Goal: Task Accomplishment & Management: Use online tool/utility

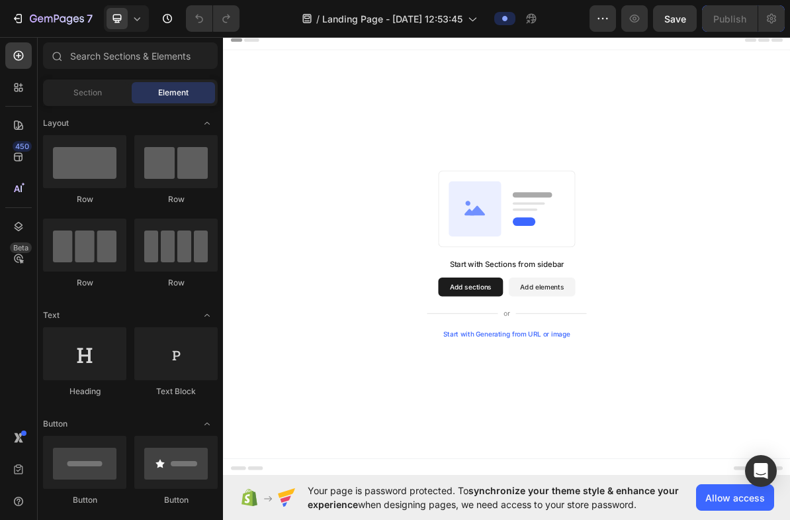
click at [561, 388] on button "Add sections" at bounding box center [569, 389] width 91 height 26
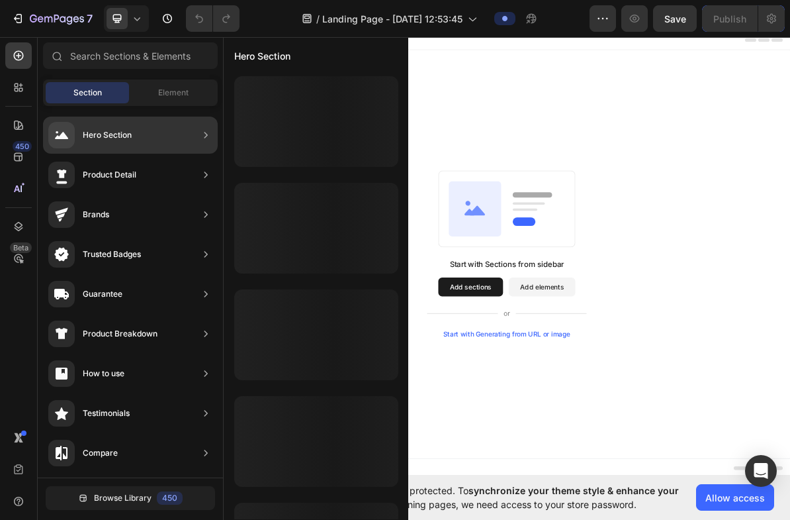
click at [111, 142] on div "Hero Section" at bounding box center [89, 135] width 83 height 26
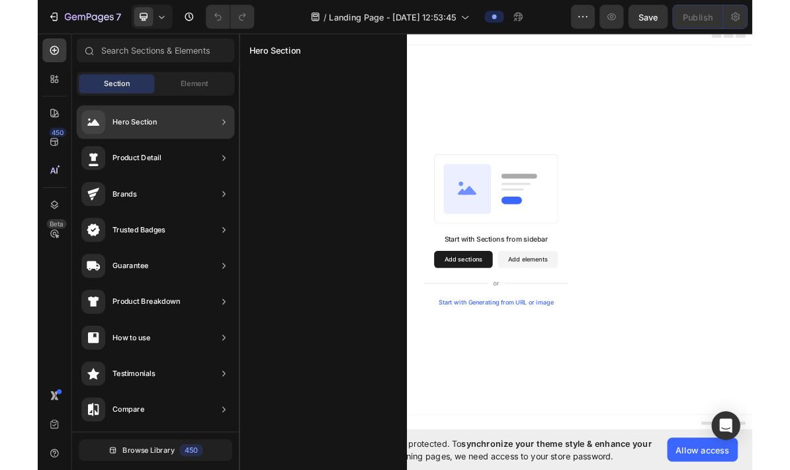
scroll to position [4698, 0]
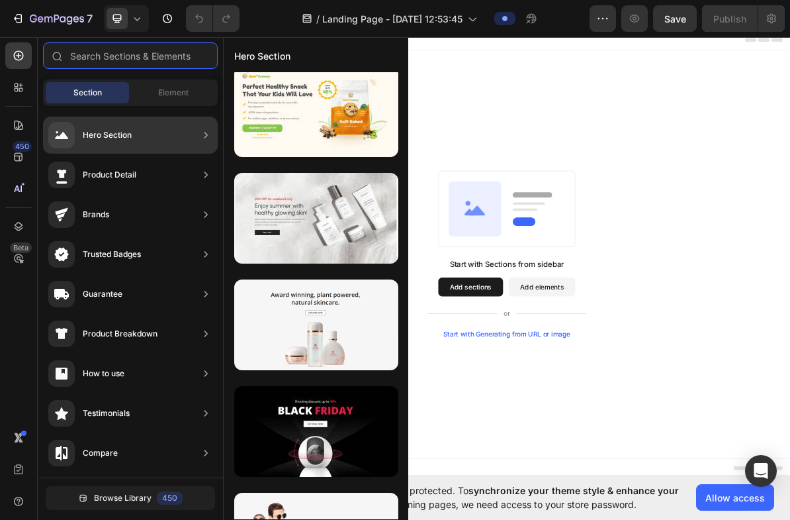
click at [104, 55] on input "text" at bounding box center [130, 55] width 175 height 26
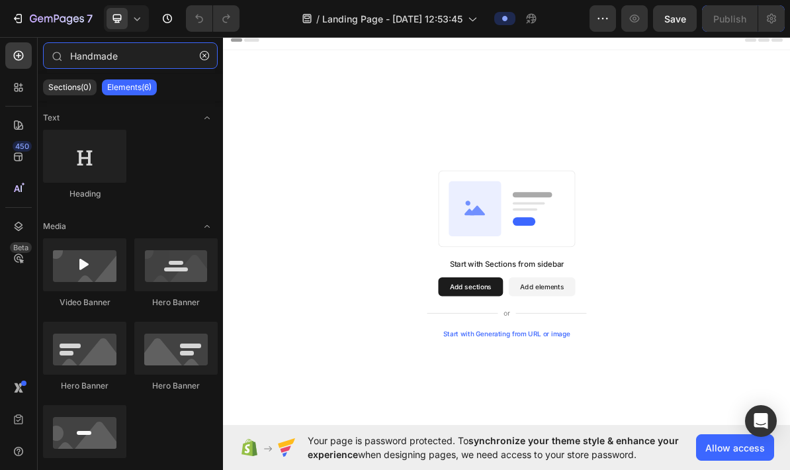
type input "Handmade"
click at [210, 52] on button "button" at bounding box center [204, 55] width 21 height 21
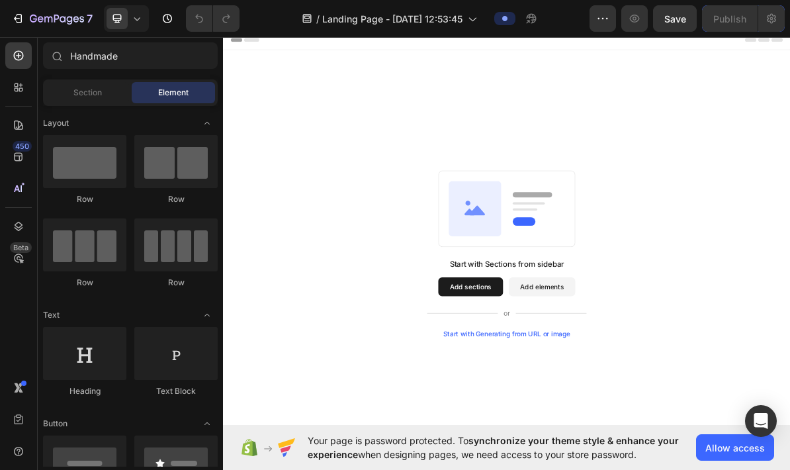
click at [105, 93] on div "Section" at bounding box center [87, 92] width 83 height 21
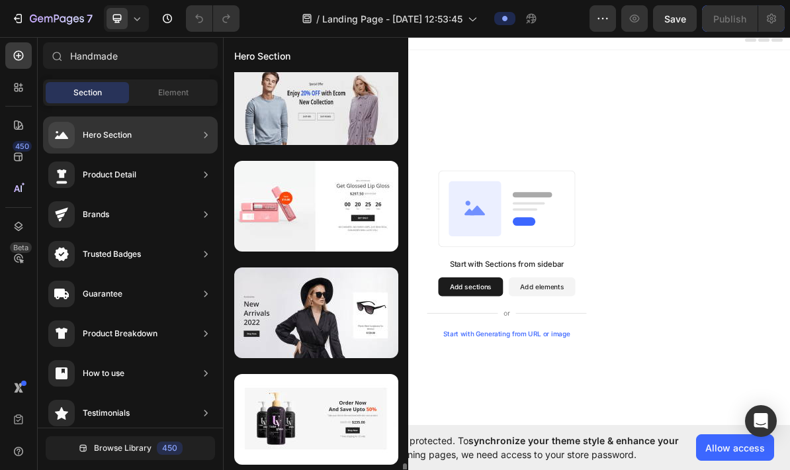
scroll to position [5523, 0]
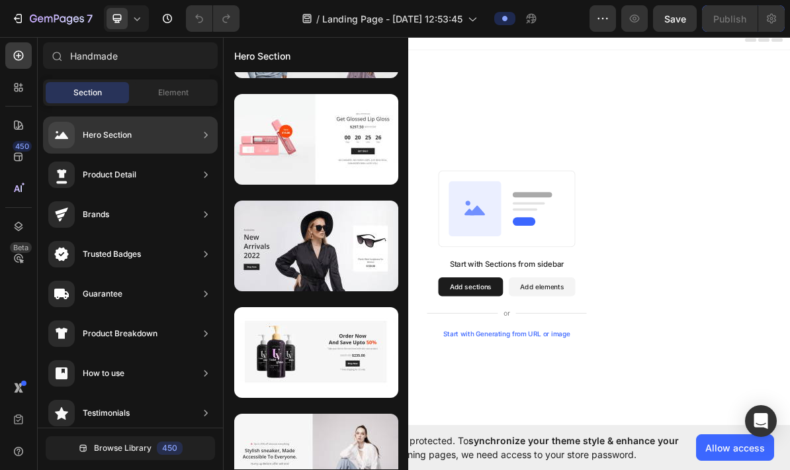
click at [357, 140] on div at bounding box center [316, 139] width 164 height 91
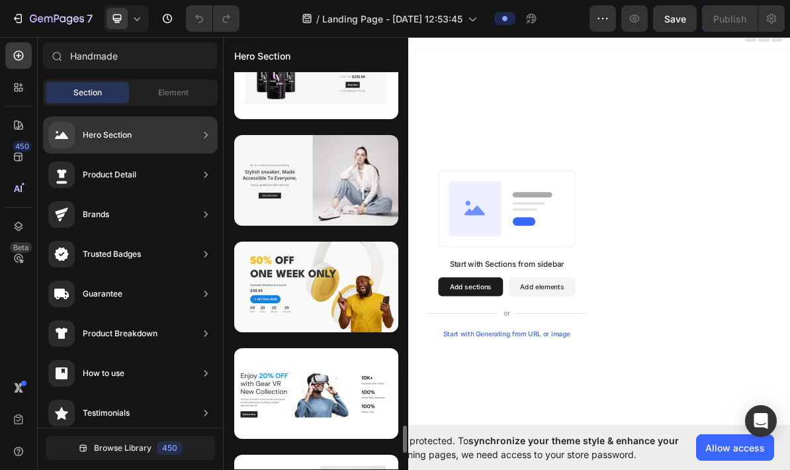
scroll to position [5800, 0]
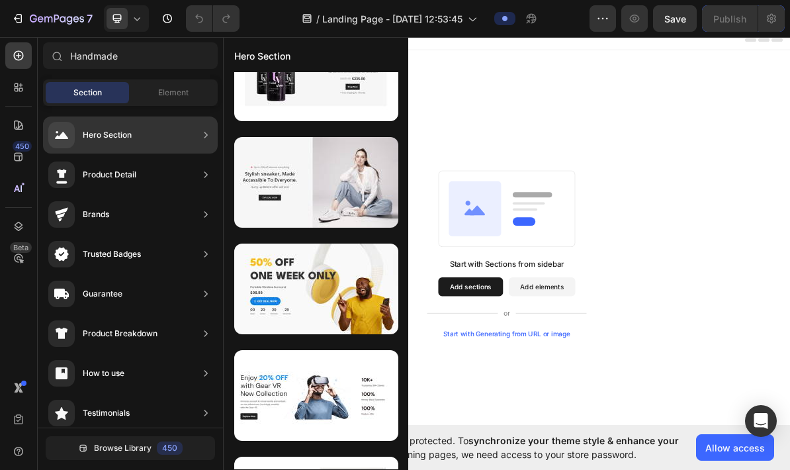
click at [352, 170] on div at bounding box center [316, 182] width 164 height 91
click at [354, 171] on div at bounding box center [316, 182] width 164 height 91
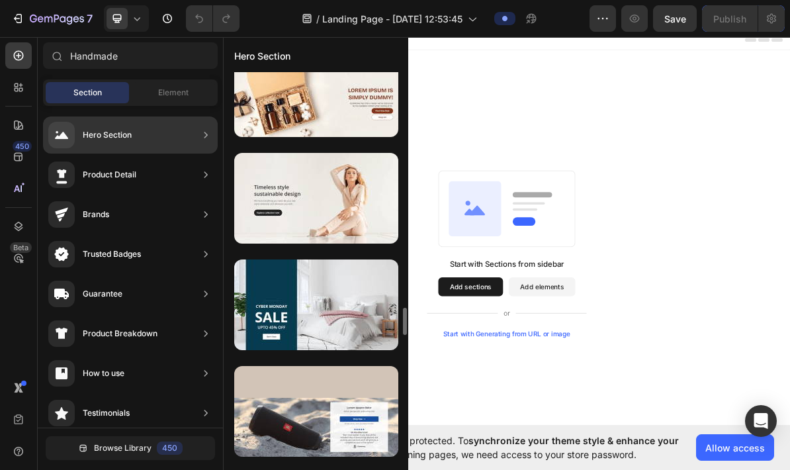
scroll to position [3965, 0]
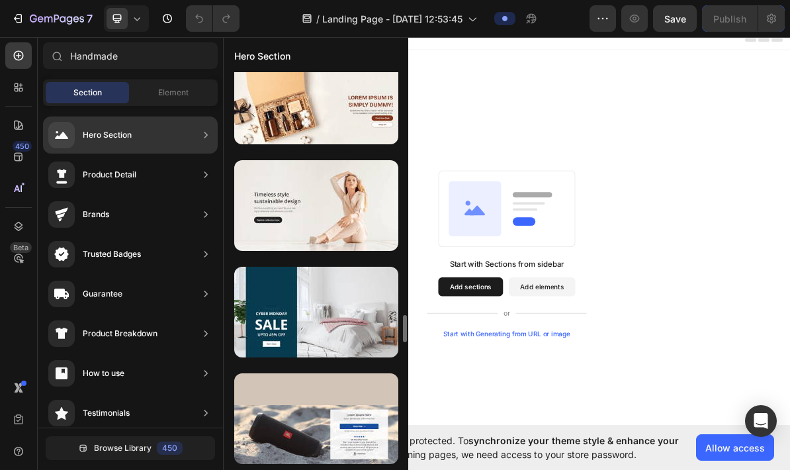
click at [351, 214] on div at bounding box center [316, 205] width 164 height 91
click at [366, 219] on div at bounding box center [316, 205] width 164 height 91
click at [360, 202] on div at bounding box center [316, 205] width 164 height 91
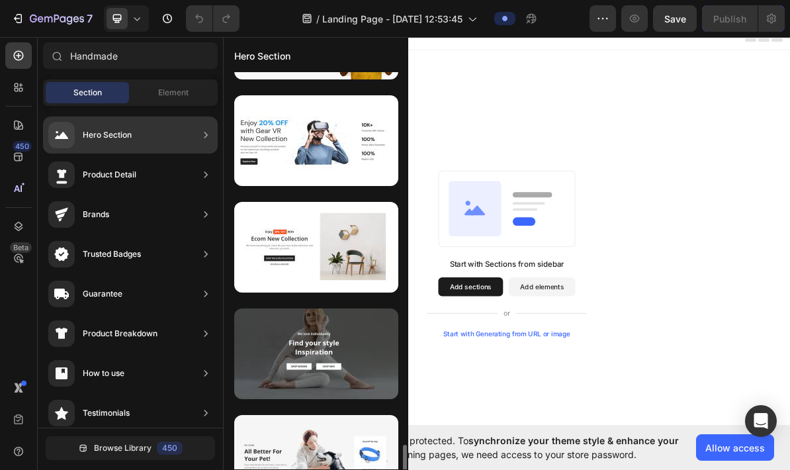
scroll to position [6051, 0]
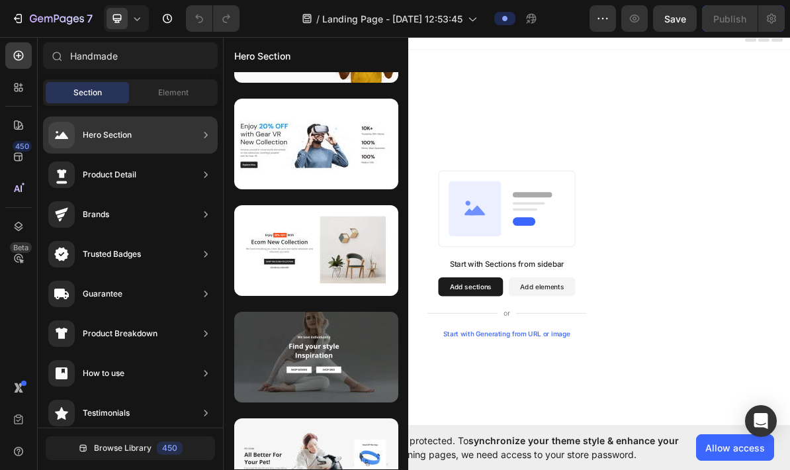
click at [342, 246] on div at bounding box center [316, 250] width 164 height 91
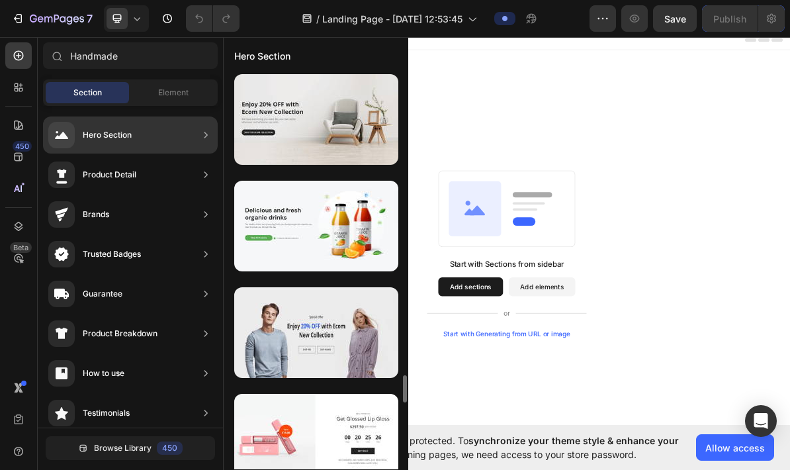
scroll to position [5295, 0]
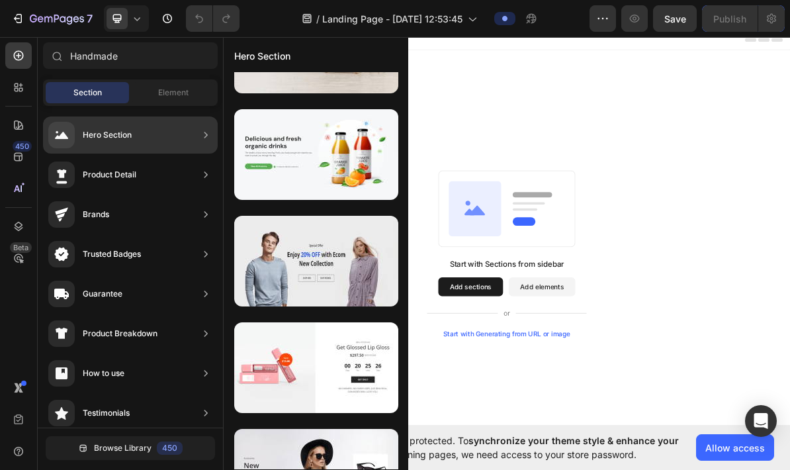
click at [349, 355] on div at bounding box center [316, 367] width 164 height 91
click at [333, 351] on div at bounding box center [316, 367] width 164 height 91
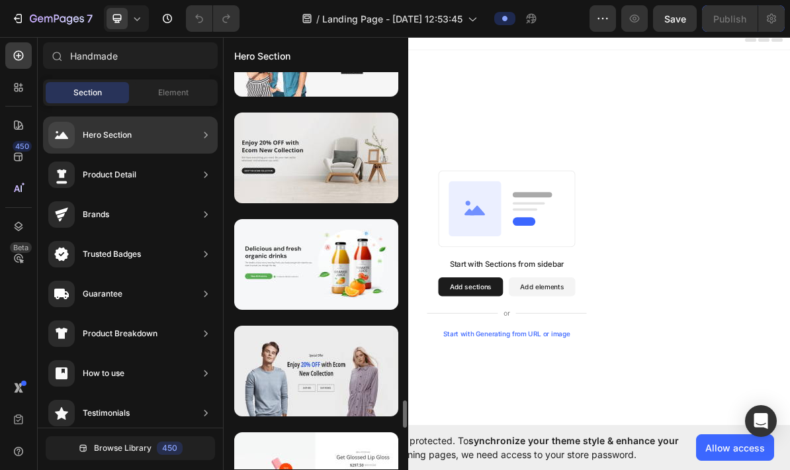
scroll to position [5164, 0]
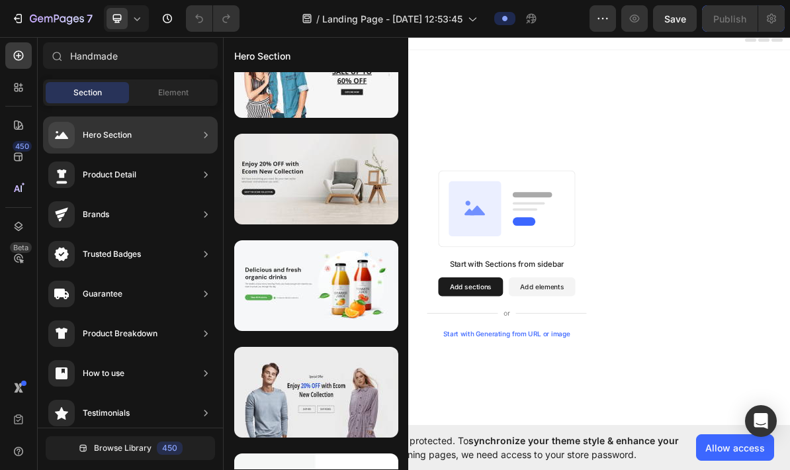
click at [349, 189] on div at bounding box center [316, 179] width 164 height 91
click at [359, 179] on div at bounding box center [316, 179] width 164 height 91
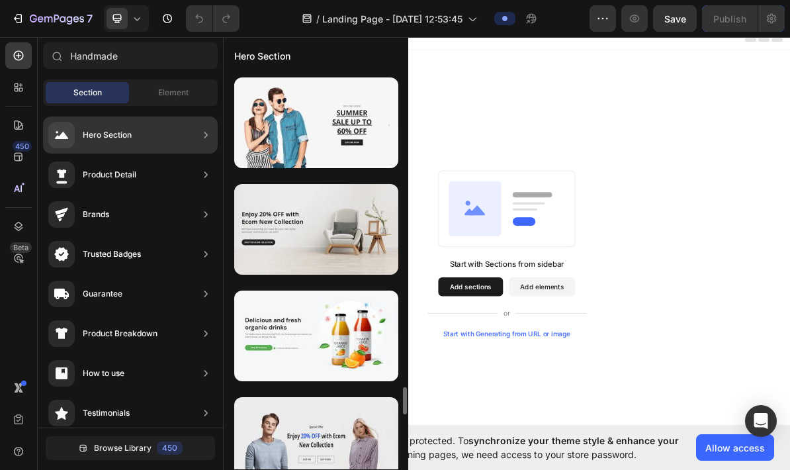
scroll to position [5115, 0]
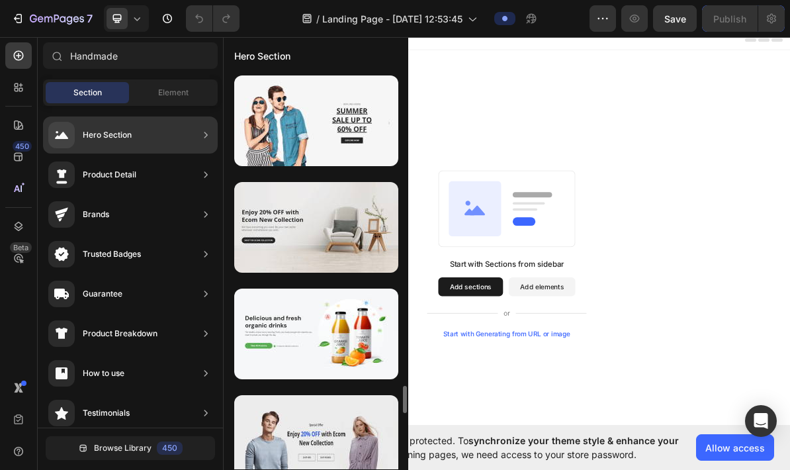
click at [342, 240] on div at bounding box center [316, 227] width 164 height 91
click at [591, 378] on button "Add sections" at bounding box center [569, 389] width 91 height 26
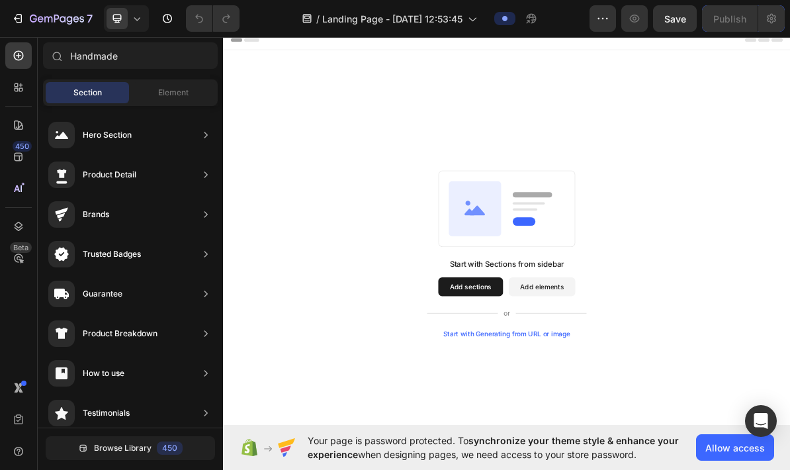
click at [574, 379] on button "Add sections" at bounding box center [569, 389] width 91 height 26
click at [566, 383] on button "Add sections" at bounding box center [569, 389] width 91 height 26
click at [569, 398] on button "Add sections" at bounding box center [569, 389] width 91 height 26
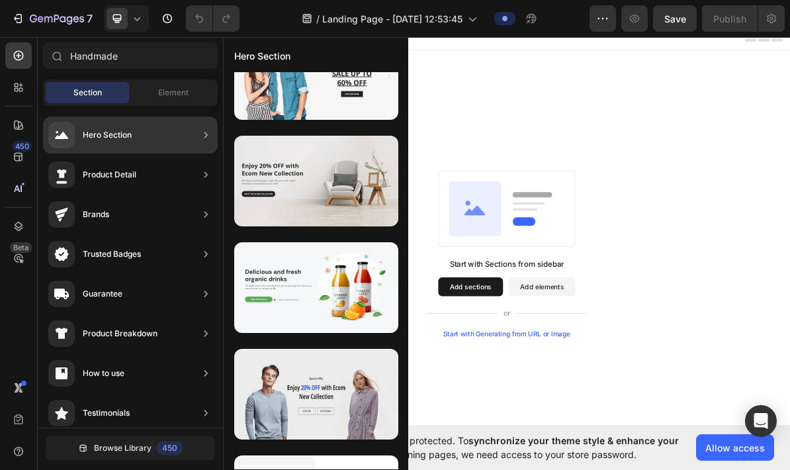
scroll to position [5160, 0]
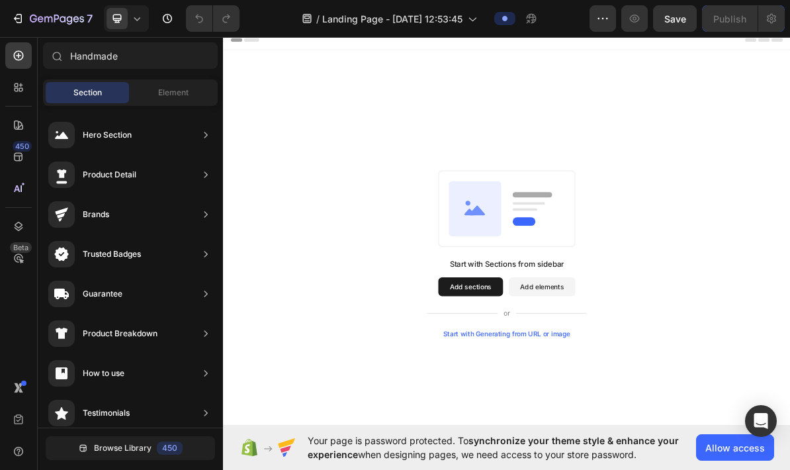
click at [790, 381] on div "Start with Sections from sidebar Add sections Add elements Start with Generatin…" at bounding box center [620, 343] width 699 height 234
click at [737, 459] on button "Allow access" at bounding box center [735, 447] width 78 height 26
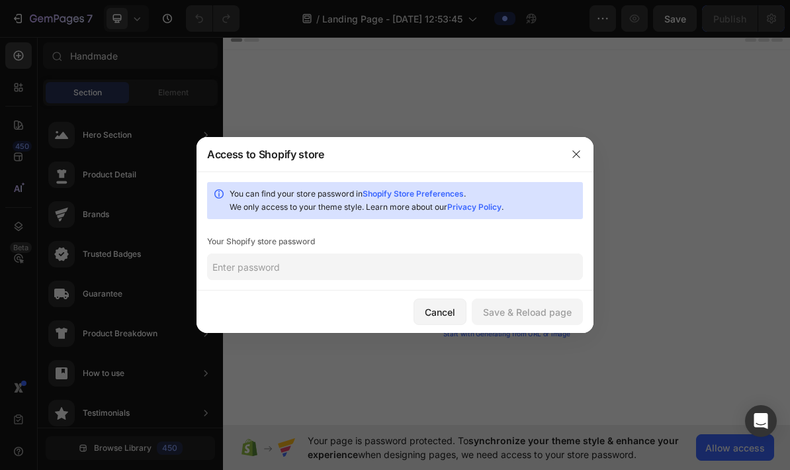
click at [580, 154] on icon "button" at bounding box center [576, 154] width 11 height 11
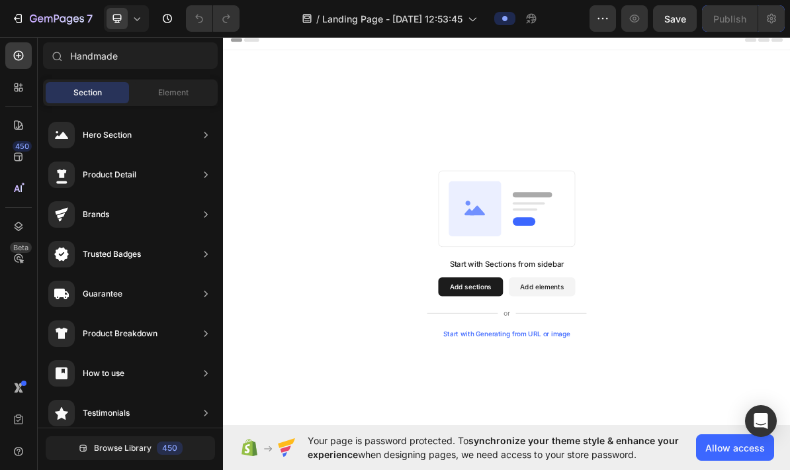
click at [750, 449] on span "Allow access" at bounding box center [736, 448] width 60 height 14
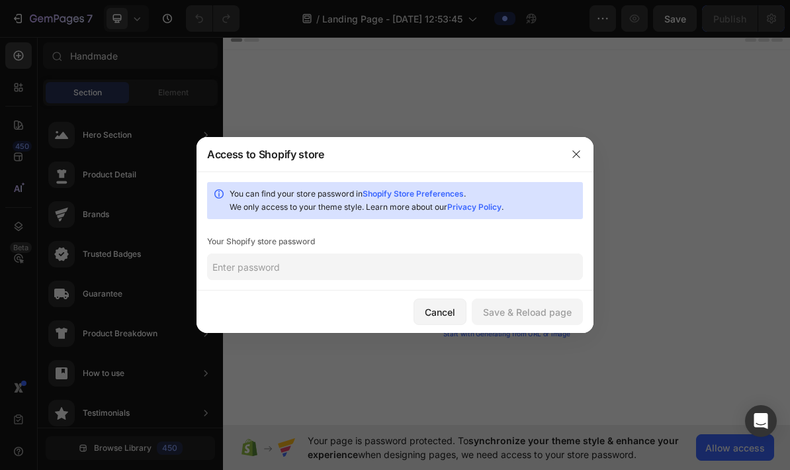
click at [306, 271] on input "text" at bounding box center [395, 266] width 376 height 26
click at [278, 273] on input "text" at bounding box center [395, 266] width 376 height 26
click at [276, 276] on input "text" at bounding box center [395, 266] width 376 height 26
paste input "nahghi"
type input "nahghi"
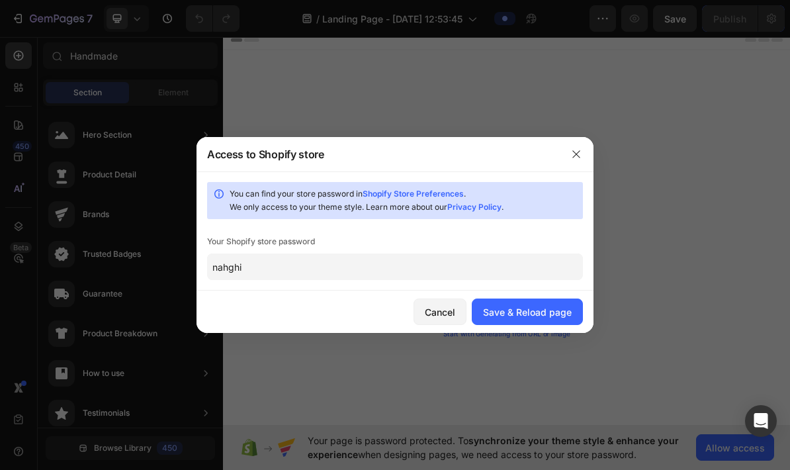
click at [537, 318] on div "Save & Reload page" at bounding box center [527, 312] width 89 height 14
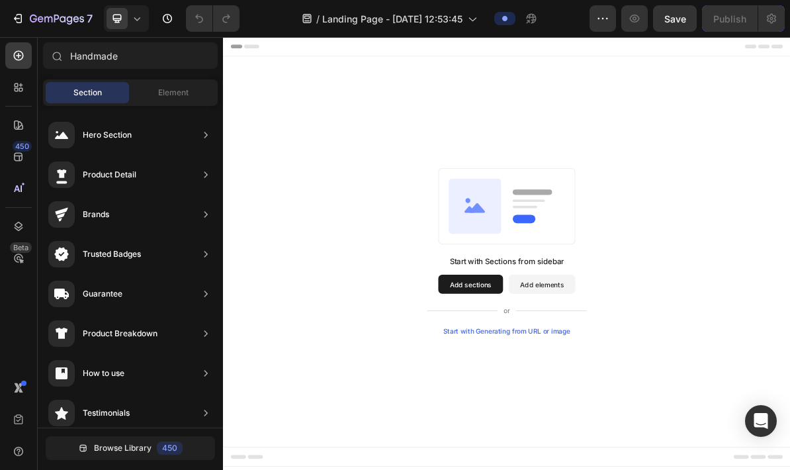
scroll to position [0, 0]
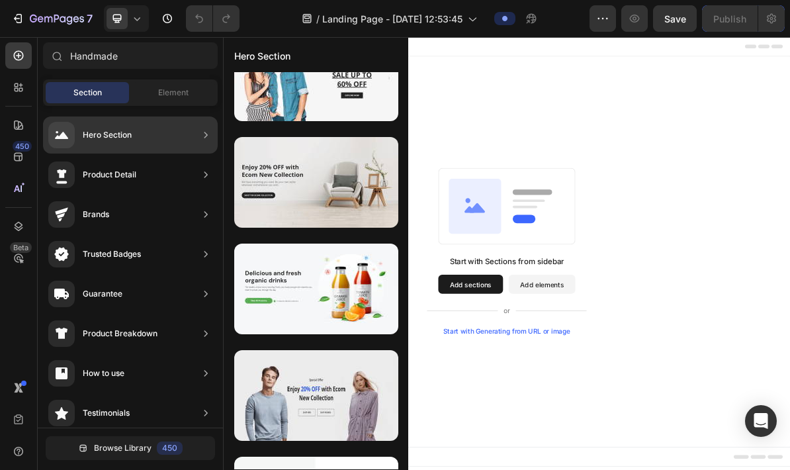
click at [355, 400] on div at bounding box center [316, 395] width 164 height 91
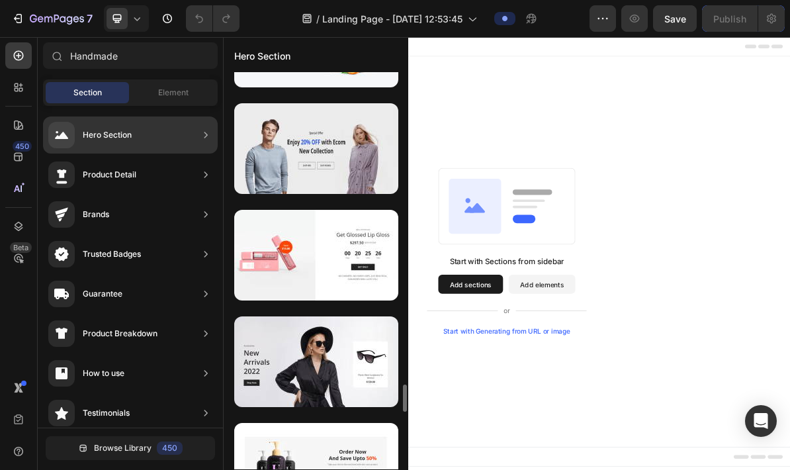
scroll to position [5411, 0]
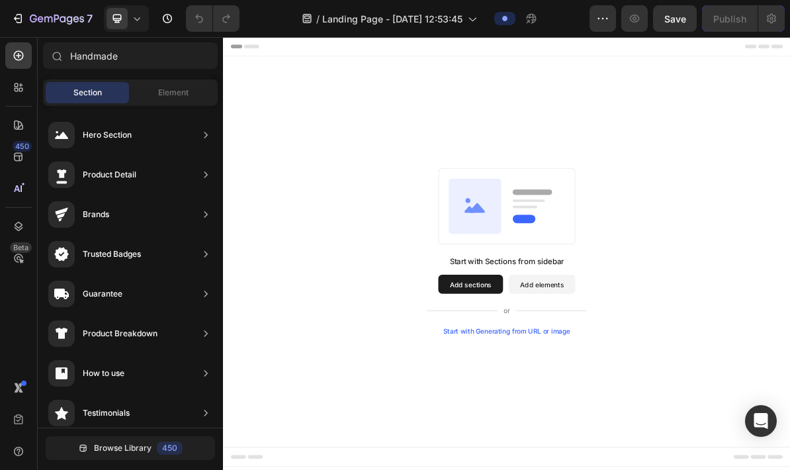
click at [571, 365] on div "Start with Sections from sidebar Add sections Add elements Start with Generatin…" at bounding box center [620, 398] width 224 height 111
click at [573, 387] on button "Add sections" at bounding box center [569, 383] width 91 height 26
click at [582, 380] on button "Add sections" at bounding box center [569, 383] width 91 height 26
click at [571, 376] on button "Add sections" at bounding box center [569, 383] width 91 height 26
click at [571, 387] on button "Add sections" at bounding box center [569, 383] width 91 height 26
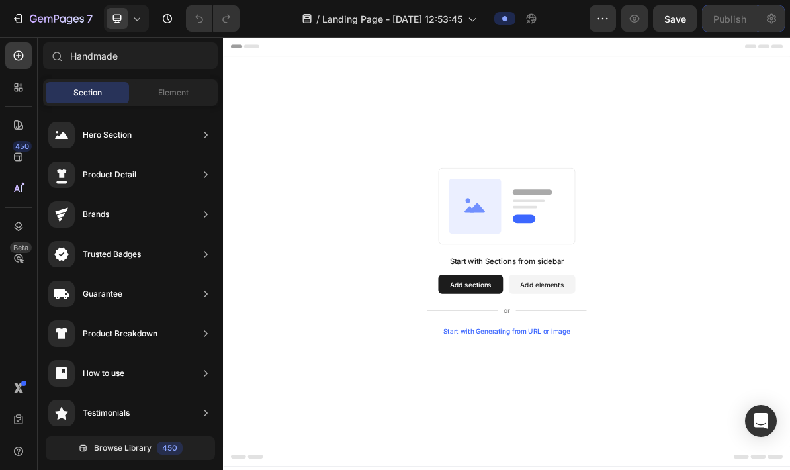
click at [570, 387] on button "Add sections" at bounding box center [569, 383] width 91 height 26
click at [575, 389] on button "Add sections" at bounding box center [569, 383] width 91 height 26
click at [571, 389] on button "Add sections" at bounding box center [569, 383] width 91 height 26
click at [582, 394] on button "Add sections" at bounding box center [569, 383] width 91 height 26
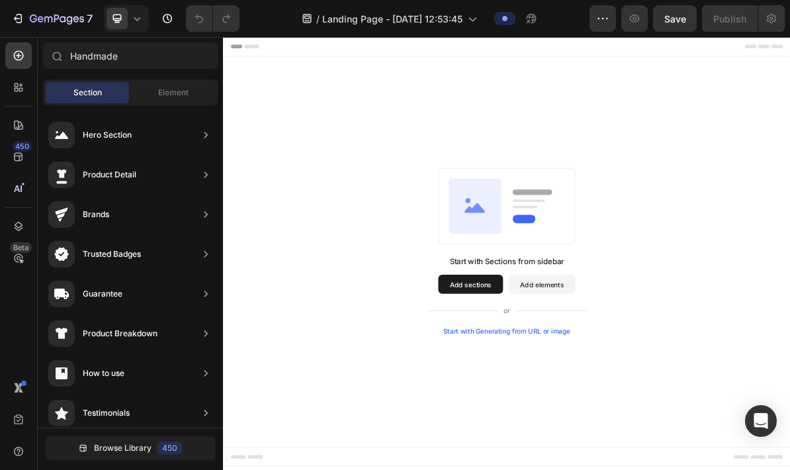
click at [586, 394] on button "Add sections" at bounding box center [569, 383] width 91 height 26
click at [586, 393] on button "Add sections" at bounding box center [569, 383] width 91 height 26
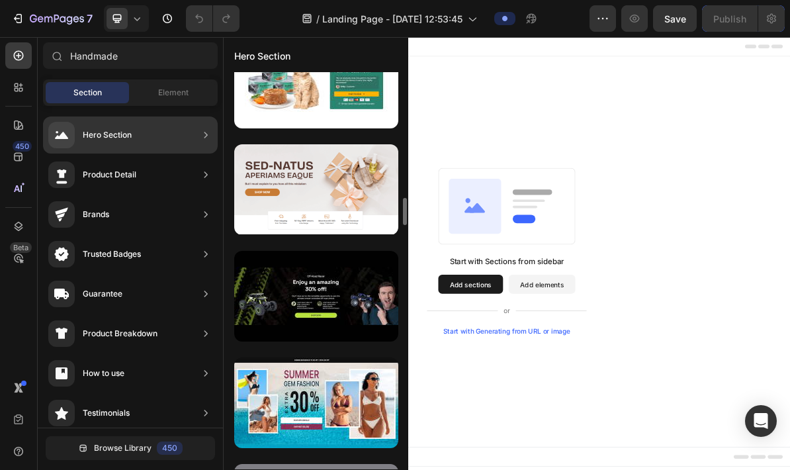
scroll to position [2058, 0]
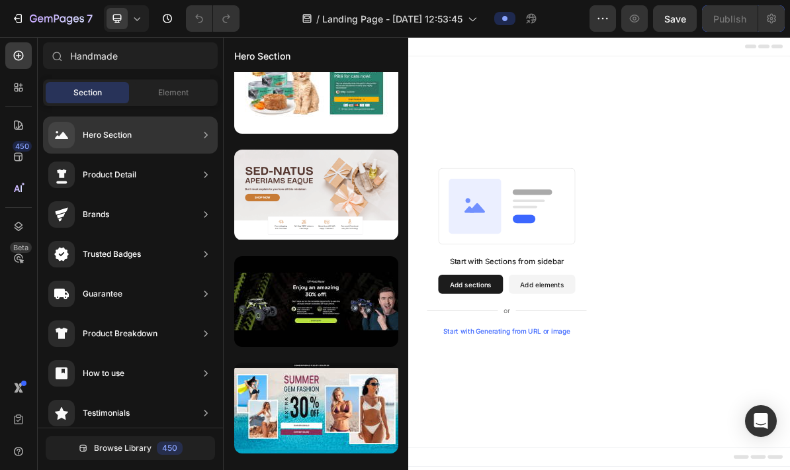
click at [377, 171] on div at bounding box center [316, 195] width 164 height 91
click at [304, 205] on div at bounding box center [316, 195] width 164 height 91
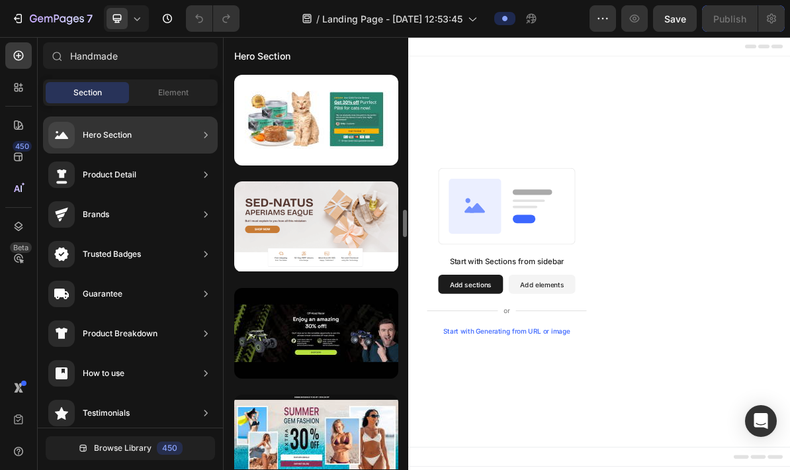
scroll to position [2022, 0]
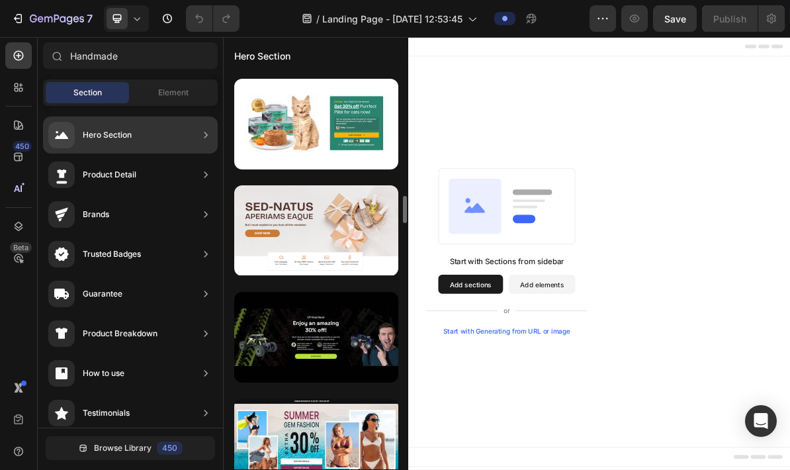
click at [790, 213] on div "Start with Sections from sidebar Add sections Add elements Start with Generatin…" at bounding box center [620, 337] width 794 height 547
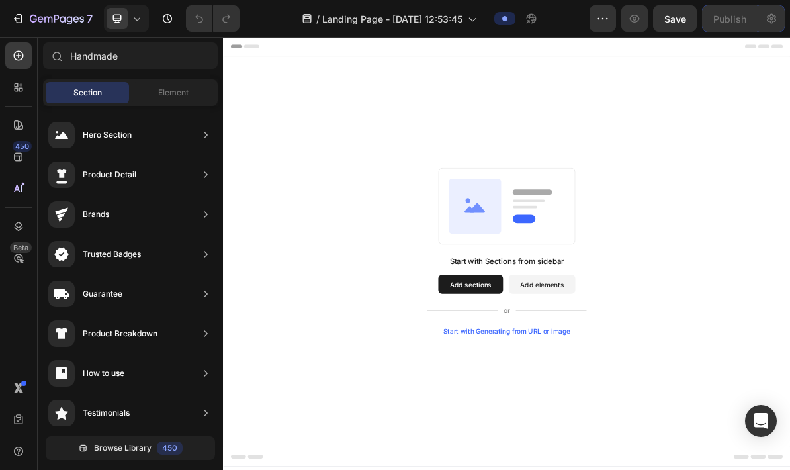
click at [17, 51] on icon at bounding box center [18, 55] width 13 height 13
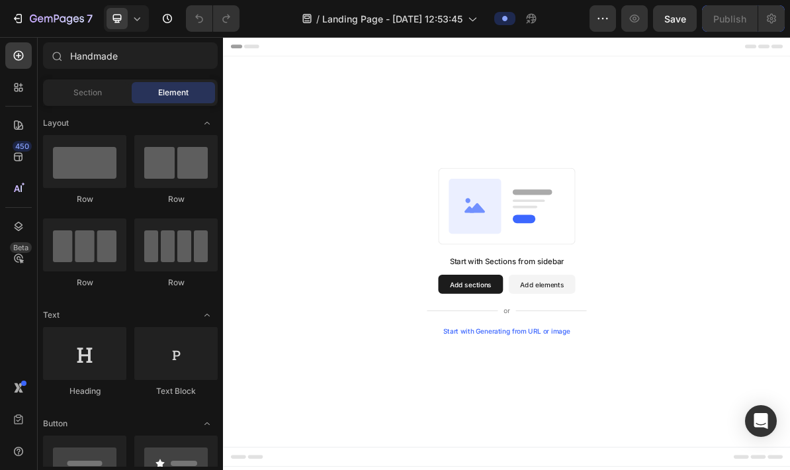
click at [24, 54] on icon at bounding box center [18, 55] width 13 height 13
click at [565, 391] on button "Add sections" at bounding box center [569, 383] width 91 height 26
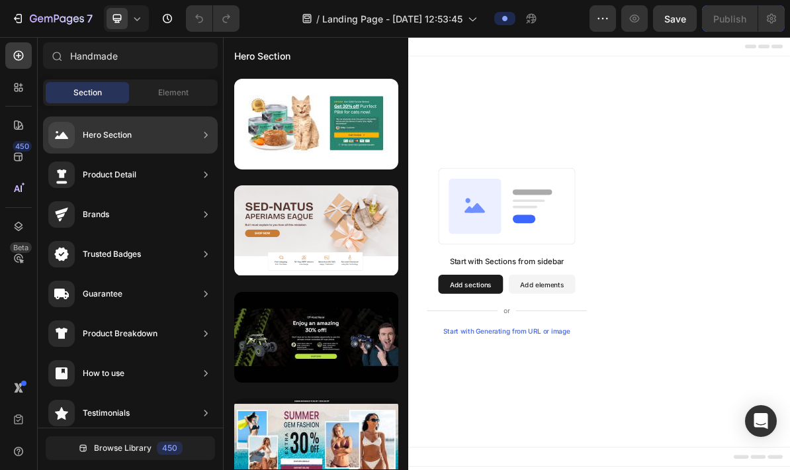
click at [587, 387] on button "Add sections" at bounding box center [569, 383] width 91 height 26
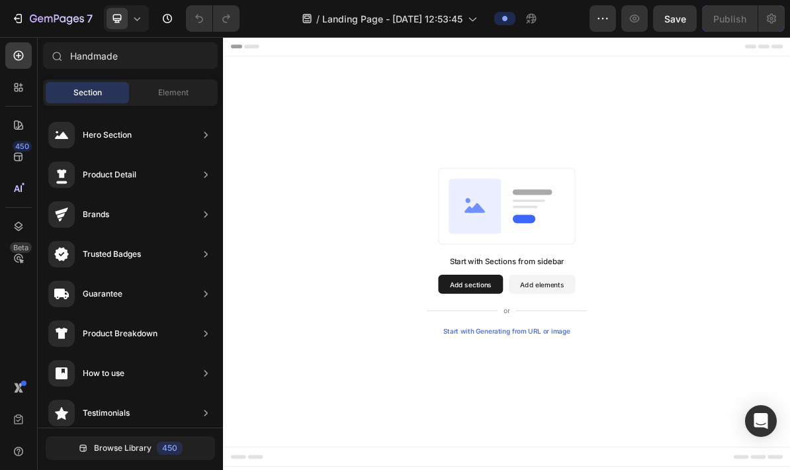
click at [605, 387] on button "Add sections" at bounding box center [569, 383] width 91 height 26
click at [661, 289] on rect at bounding box center [620, 274] width 191 height 107
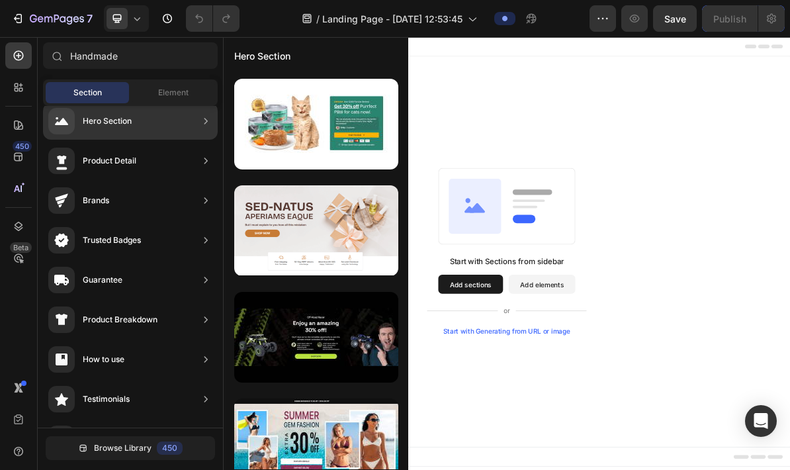
click at [605, 25] on button "button" at bounding box center [603, 18] width 26 height 26
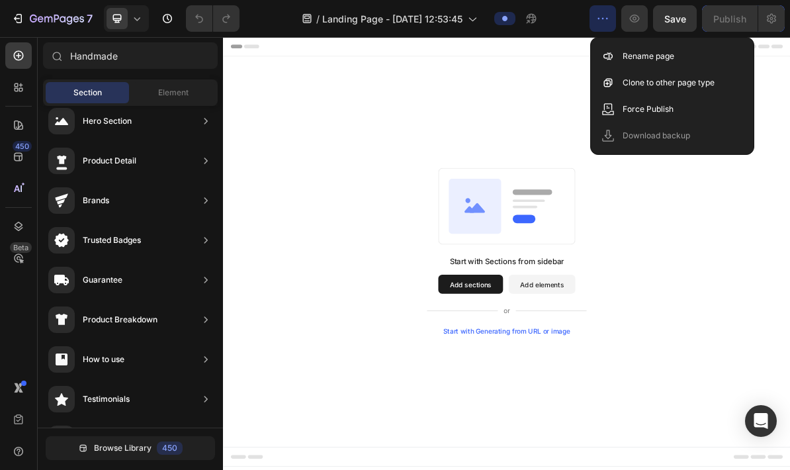
click at [790, 279] on div "Start with Sections from sidebar Add sections Add elements Start with Generatin…" at bounding box center [620, 337] width 699 height 234
click at [790, 268] on div "Start with Sections from sidebar Add sections Add elements Start with Generatin…" at bounding box center [620, 337] width 699 height 234
click at [585, 383] on button "Add sections" at bounding box center [569, 383] width 91 height 26
click at [612, 20] on button "button" at bounding box center [603, 18] width 26 height 26
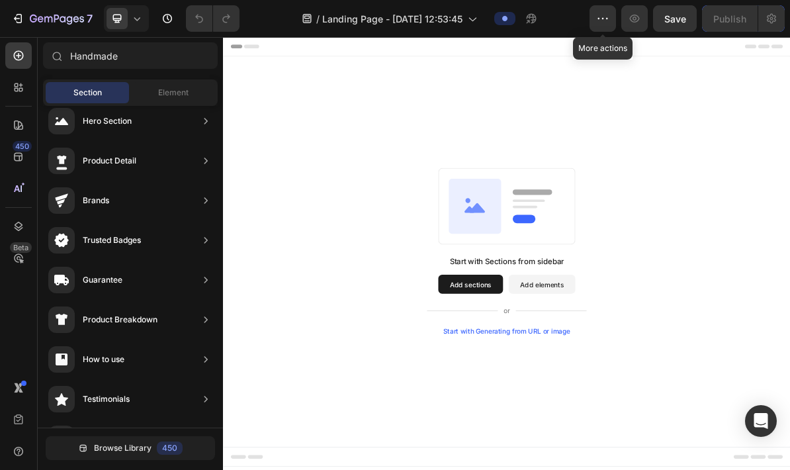
click at [562, 381] on button "Add sections" at bounding box center [569, 383] width 91 height 26
click at [584, 378] on button "Add sections" at bounding box center [569, 383] width 91 height 26
click at [569, 385] on button "Add sections" at bounding box center [569, 383] width 91 height 26
click at [573, 376] on button "Add sections" at bounding box center [569, 383] width 91 height 26
click at [573, 375] on button "Add sections" at bounding box center [569, 383] width 91 height 26
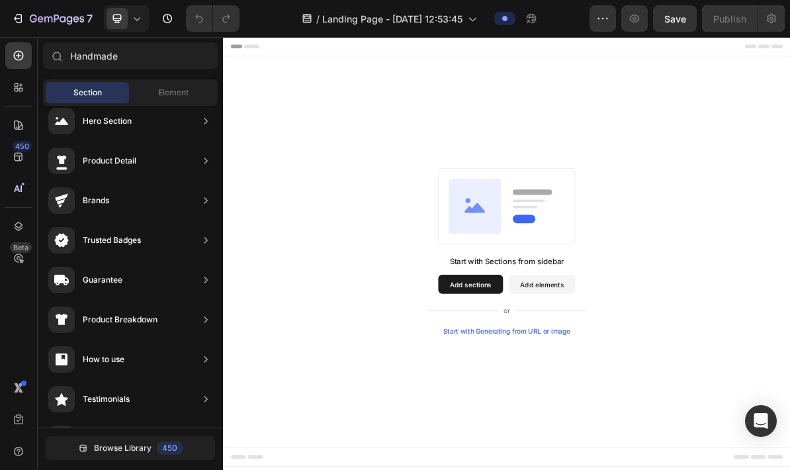
click at [572, 373] on button "Add sections" at bounding box center [569, 383] width 91 height 26
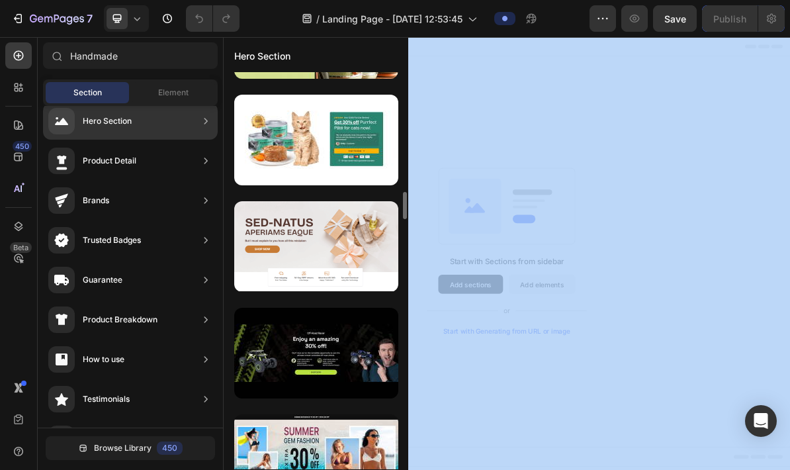
scroll to position [2017, 0]
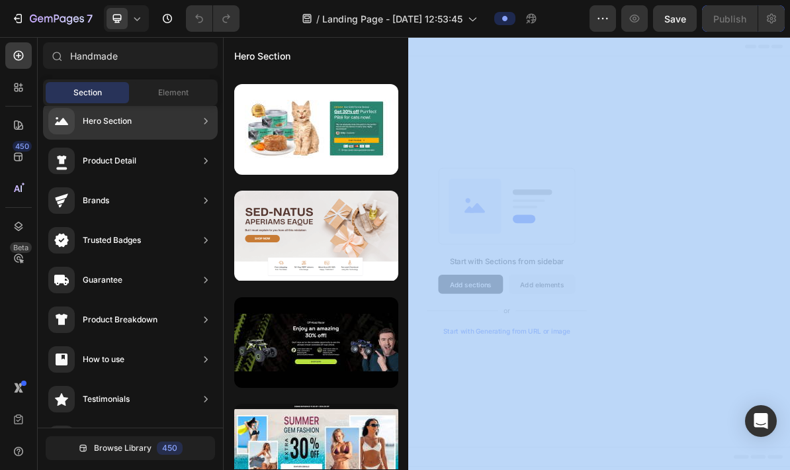
click at [158, 111] on div "Hero Section" at bounding box center [130, 121] width 175 height 37
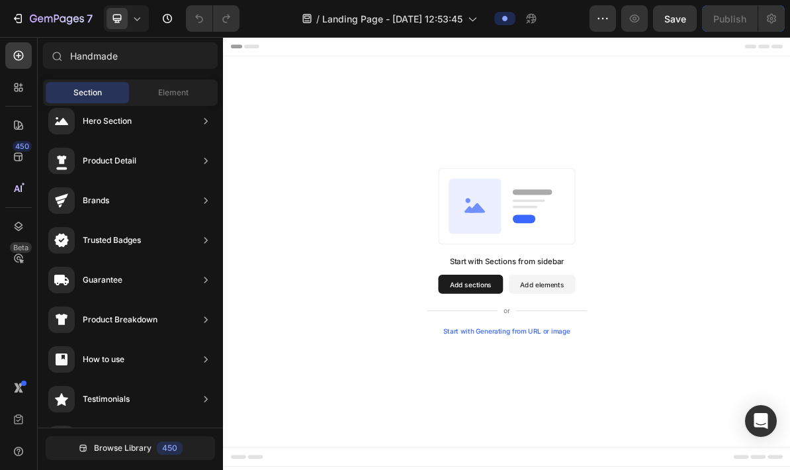
click at [734, 81] on div "Start with Sections from sidebar Add sections Add elements Start with Generatin…" at bounding box center [620, 337] width 794 height 547
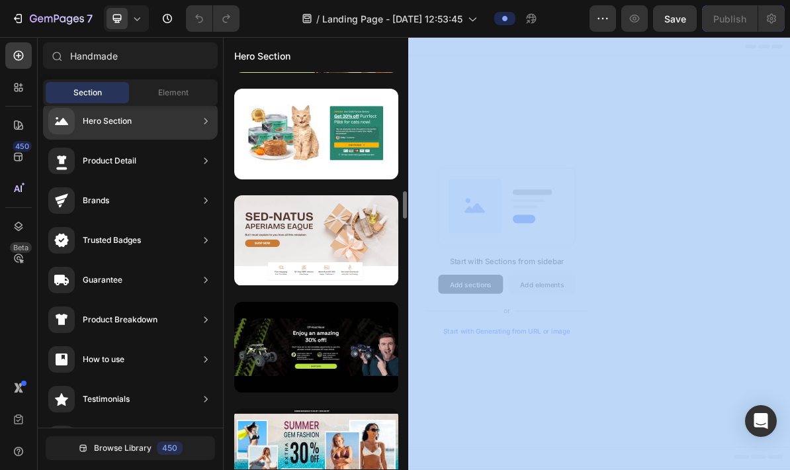
scroll to position [2015, 0]
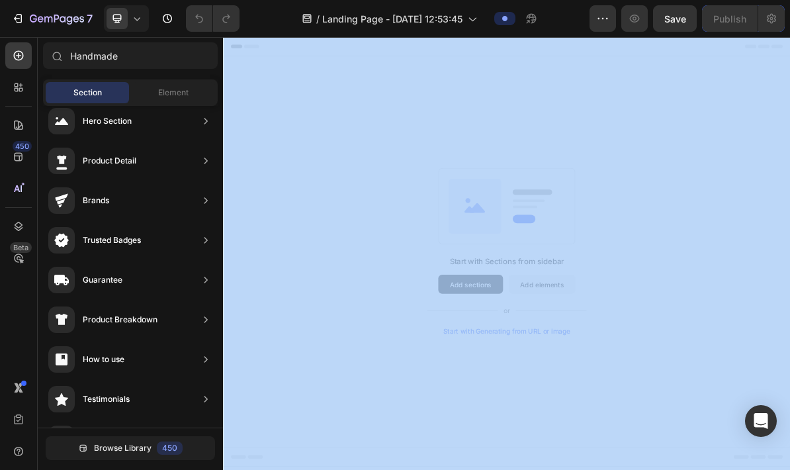
click at [99, 92] on span "Section" at bounding box center [87, 93] width 28 height 12
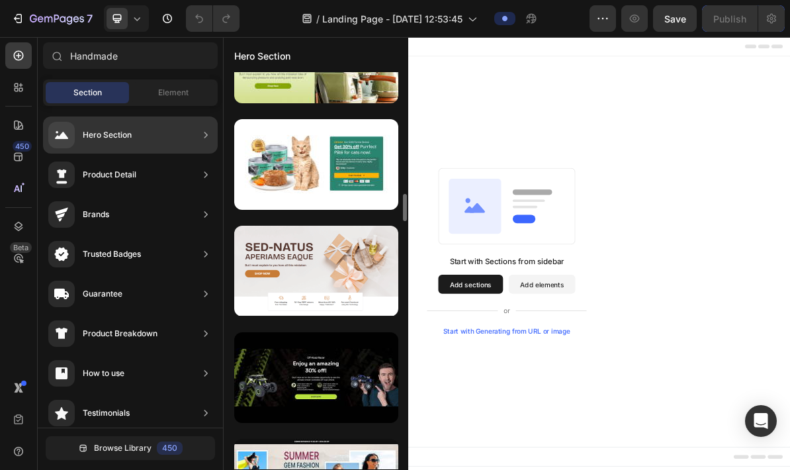
scroll to position [1974, 0]
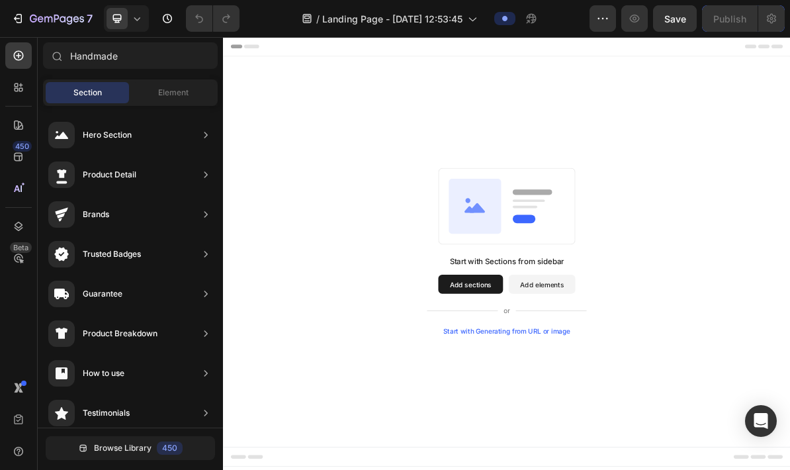
click at [593, 254] on icon at bounding box center [575, 274] width 73 height 77
click at [621, 283] on rect at bounding box center [620, 274] width 191 height 107
click at [570, 385] on button "Add sections" at bounding box center [569, 383] width 91 height 26
click at [578, 366] on div "Start with Sections from sidebar Add sections Add elements Start with Generatin…" at bounding box center [620, 398] width 224 height 111
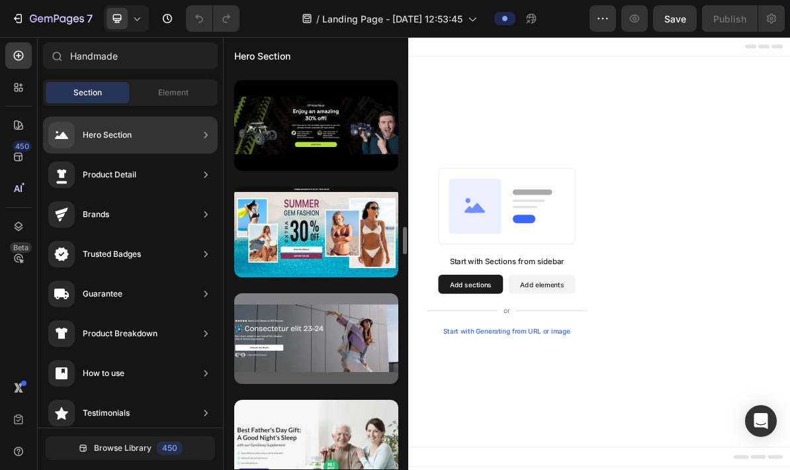
scroll to position [2251, 0]
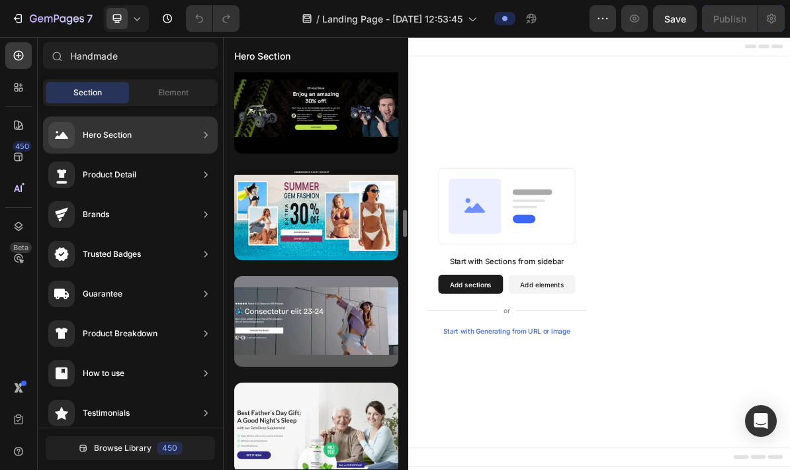
click at [362, 337] on div at bounding box center [316, 321] width 164 height 91
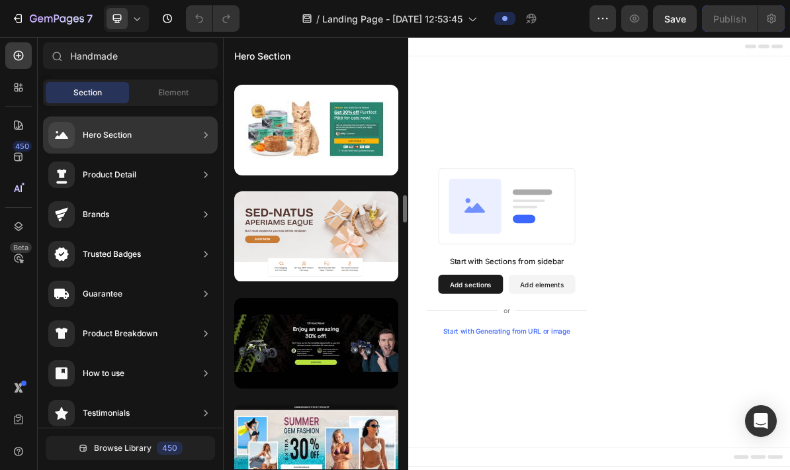
scroll to position [1990, 0]
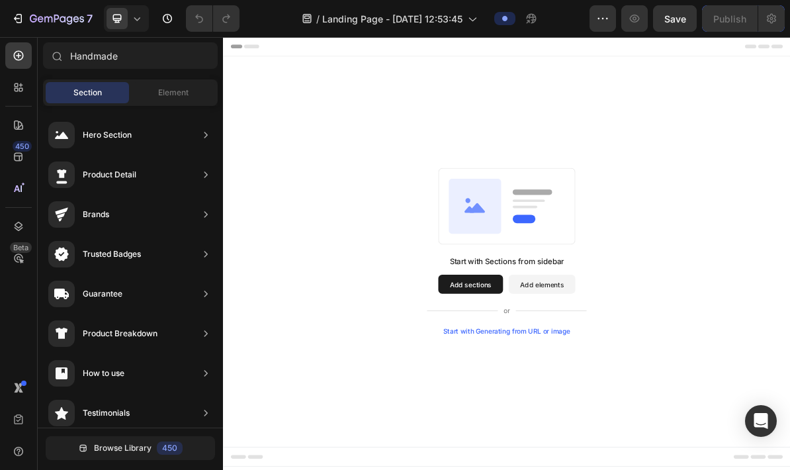
click at [790, 283] on div "Start with Sections from sidebar Add sections Add elements Start with Generatin…" at bounding box center [620, 337] width 699 height 234
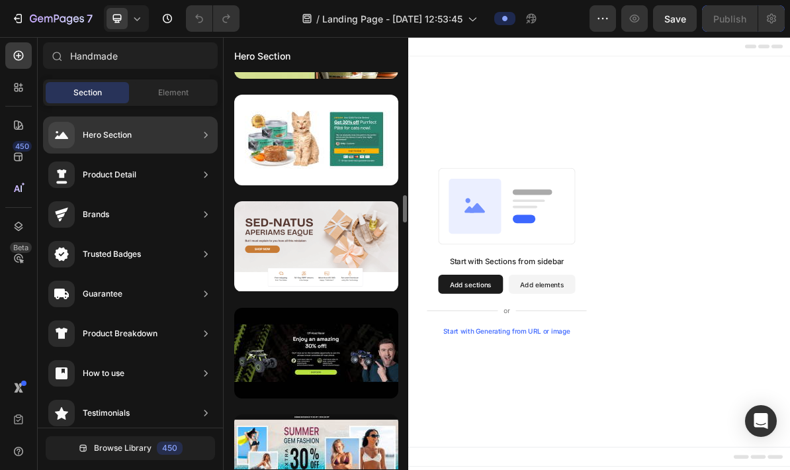
scroll to position [2007, 0]
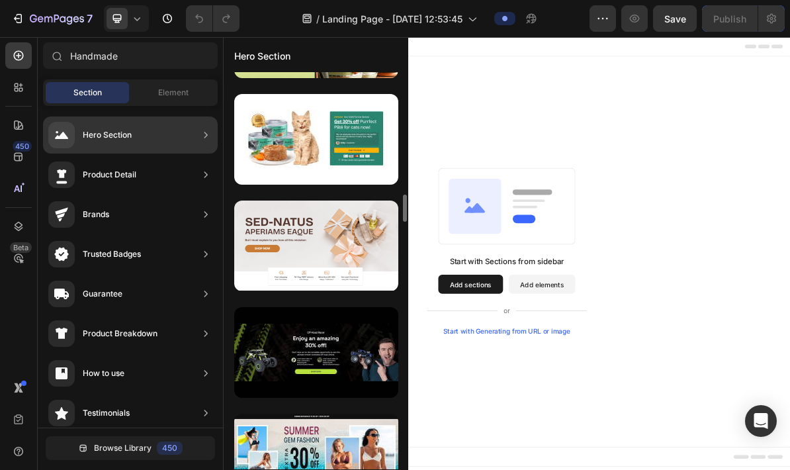
click at [604, 271] on icon at bounding box center [575, 274] width 73 height 77
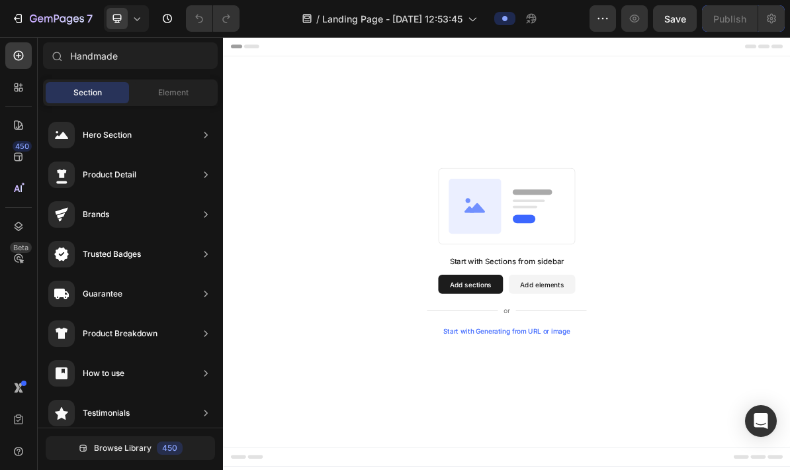
click at [663, 273] on rect at bounding box center [620, 274] width 191 height 107
click at [653, 283] on rect at bounding box center [620, 274] width 191 height 107
click at [674, 375] on button "Add elements" at bounding box center [669, 383] width 93 height 26
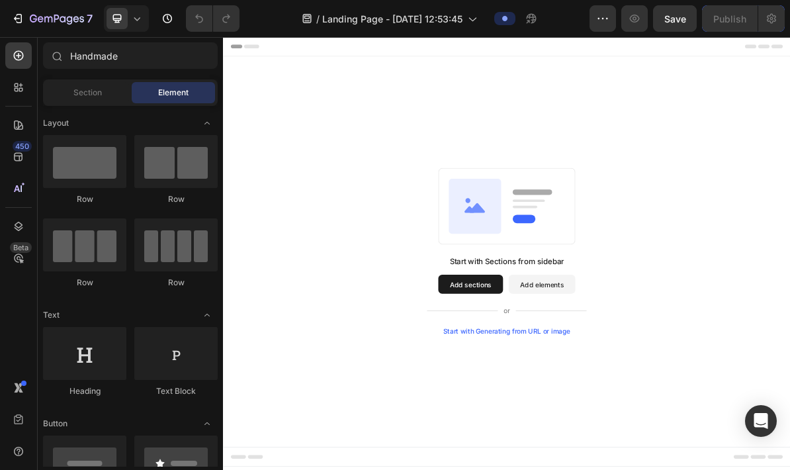
click at [571, 362] on div "Start with Sections from sidebar Add sections Add elements Start with Generatin…" at bounding box center [620, 398] width 224 height 111
click at [565, 375] on button "Add sections" at bounding box center [569, 383] width 91 height 26
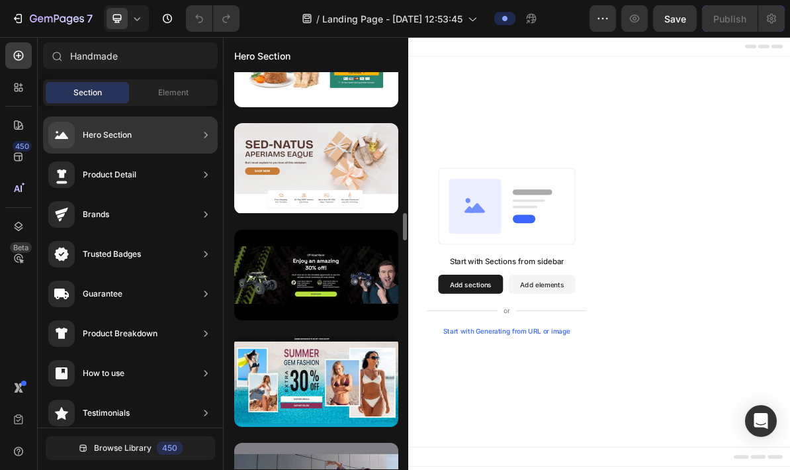
scroll to position [2101, 0]
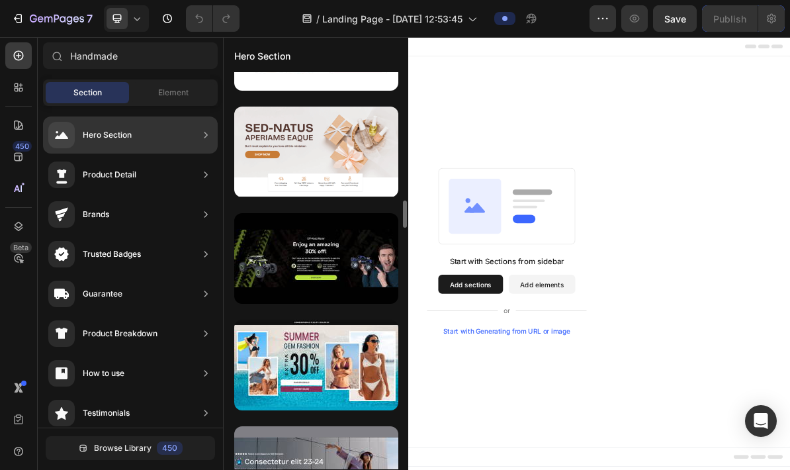
click at [300, 142] on div at bounding box center [316, 152] width 164 height 91
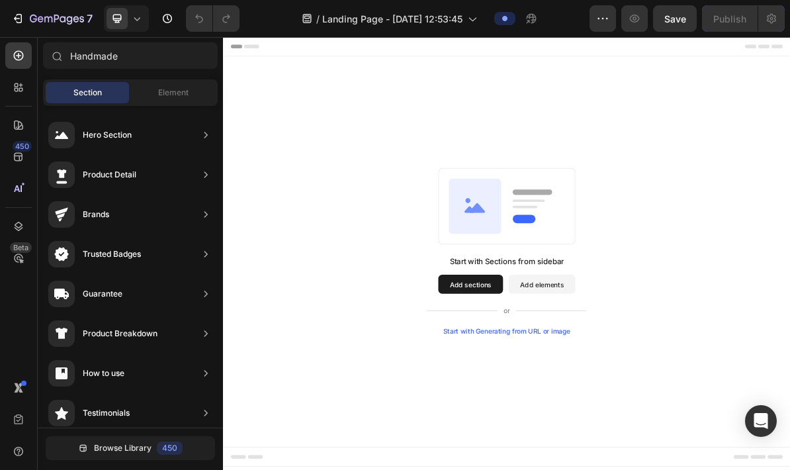
click at [790, 222] on div "Start with Sections from sidebar Add sections Add elements Start with Generatin…" at bounding box center [620, 337] width 699 height 234
click at [676, 271] on rect at bounding box center [620, 274] width 191 height 107
click at [657, 278] on rect at bounding box center [620, 274] width 191 height 107
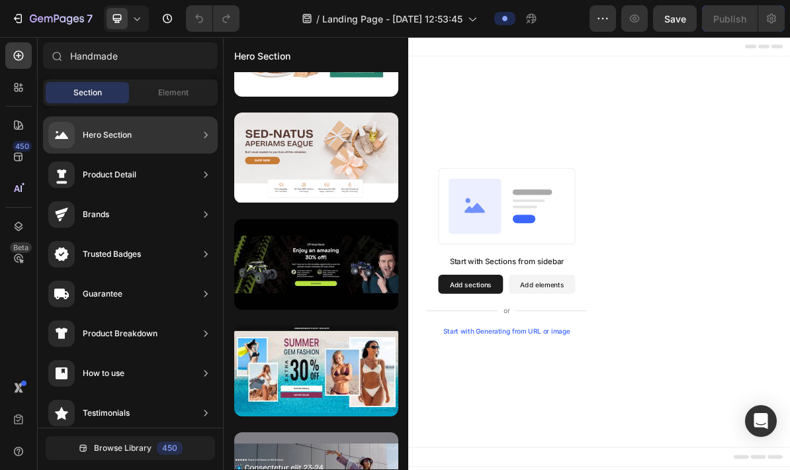
click at [651, 451] on div "Start with Generating from URL or image" at bounding box center [620, 449] width 178 height 11
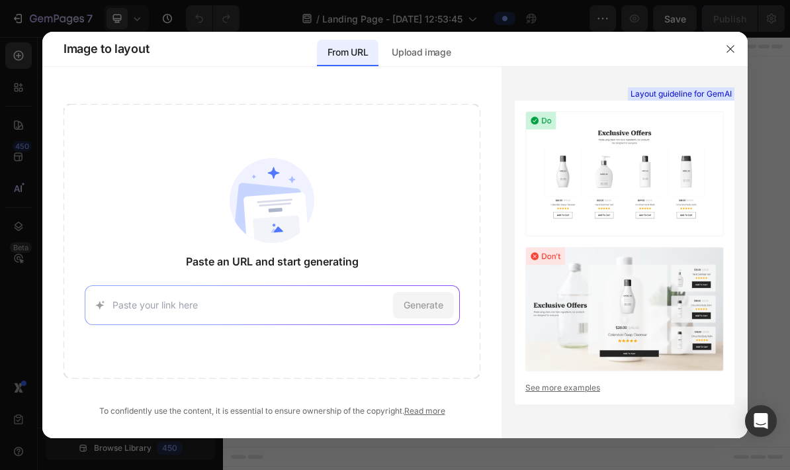
click at [301, 310] on input at bounding box center [250, 305] width 275 height 14
click at [314, 303] on input at bounding box center [250, 305] width 275 height 14
paste input "[URL][DOMAIN_NAME]"
type input "[URL][DOMAIN_NAME]"
click at [191, 211] on div "Paste an URL and start generating [URL][DOMAIN_NAME] [URL][DOMAIN_NAME] Try wit…" at bounding box center [272, 241] width 417 height 275
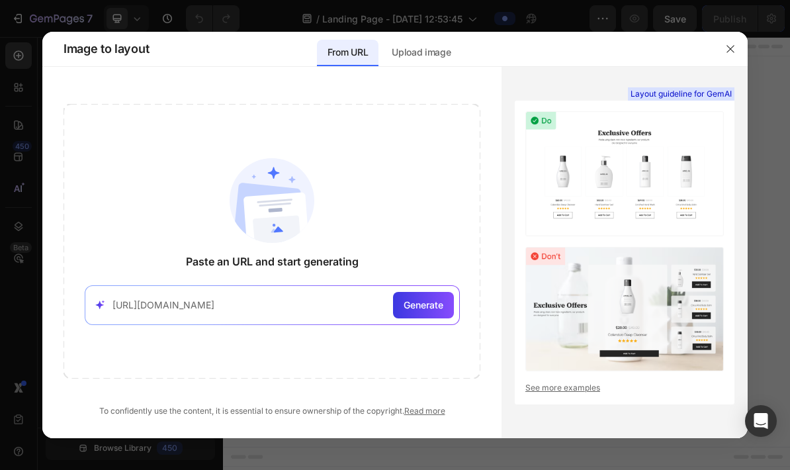
click at [439, 305] on span "Generate" at bounding box center [424, 305] width 40 height 14
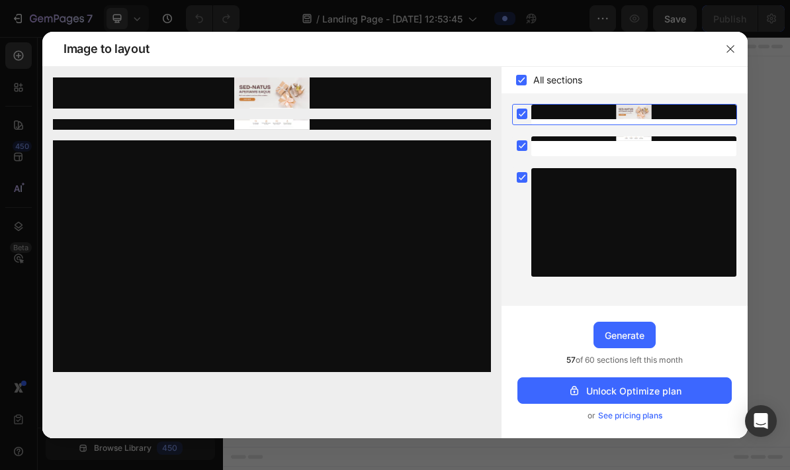
click at [683, 404] on button "Unlock Optimize plan" at bounding box center [625, 390] width 214 height 26
click at [727, 44] on icon "button" at bounding box center [730, 49] width 11 height 11
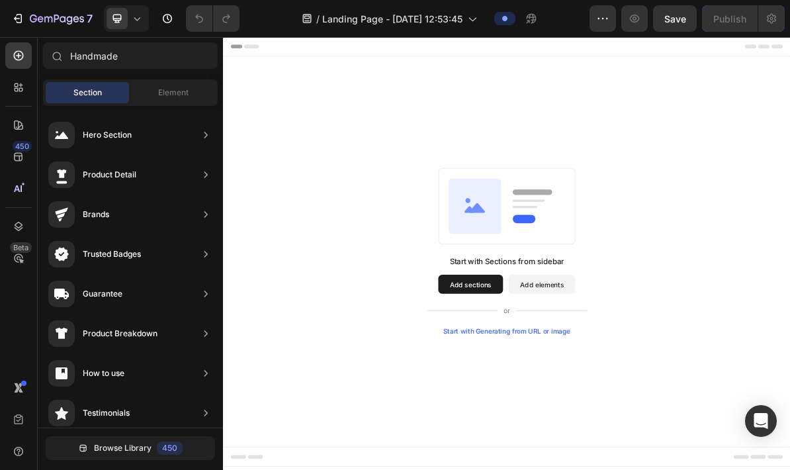
click at [570, 394] on button "Add sections" at bounding box center [569, 383] width 91 height 26
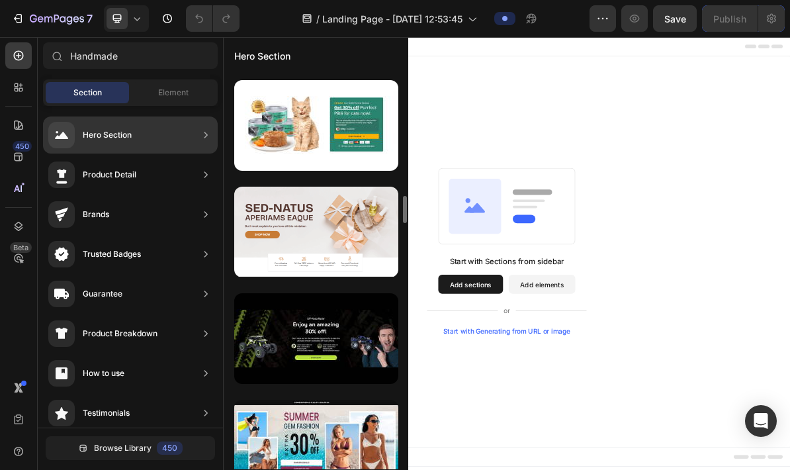
scroll to position [2025, 0]
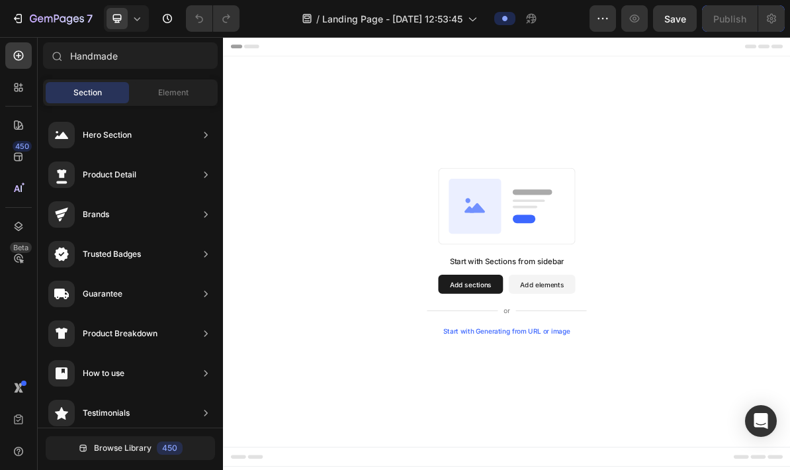
click at [763, 237] on div "Start with Sections from sidebar Add sections Add elements Start with Generatin…" at bounding box center [620, 337] width 699 height 234
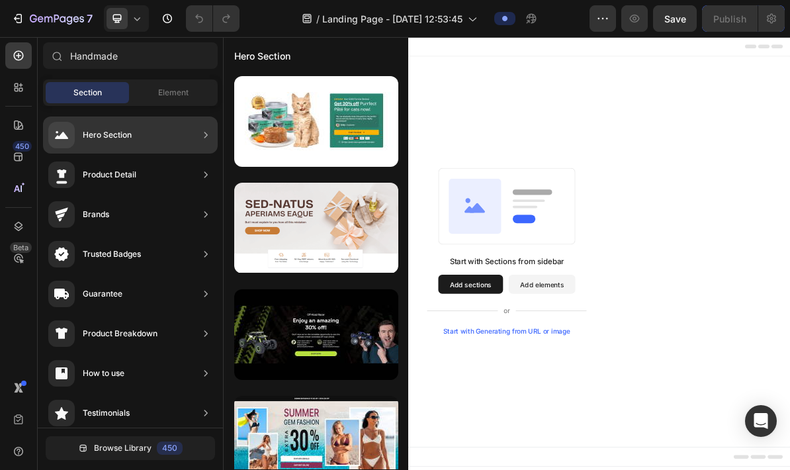
click at [570, 387] on button "Add sections" at bounding box center [569, 383] width 91 height 26
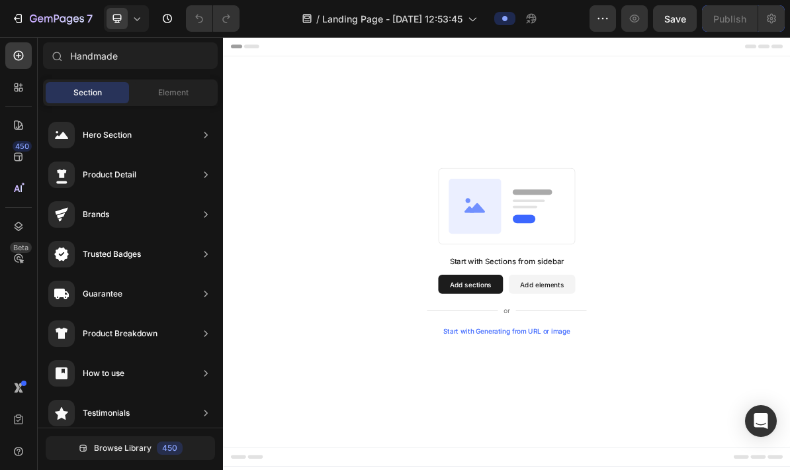
click at [569, 385] on button "Add sections" at bounding box center [569, 383] width 91 height 26
click at [580, 371] on button "Add sections" at bounding box center [569, 383] width 91 height 26
click at [577, 367] on div "Start with Sections from sidebar Add sections Add elements Start with Generatin…" at bounding box center [620, 398] width 224 height 111
click at [578, 371] on button "Add sections" at bounding box center [569, 383] width 91 height 26
click at [575, 368] on div "Start with Sections from sidebar Add sections Add elements Start with Generatin…" at bounding box center [620, 398] width 224 height 111
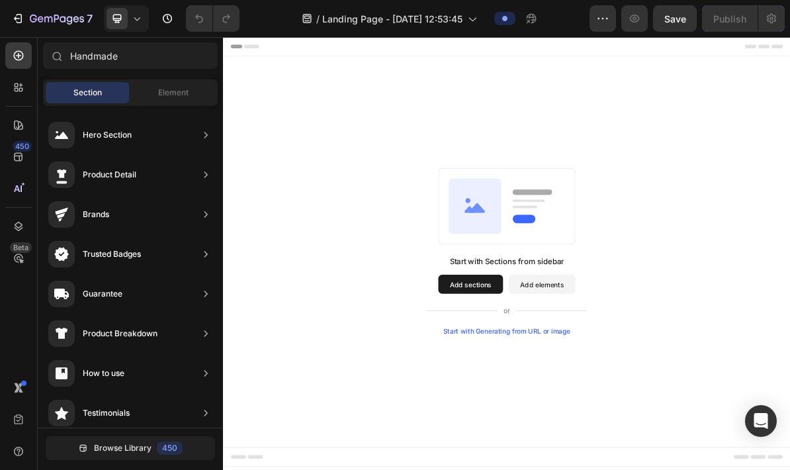
click at [579, 373] on button "Add sections" at bounding box center [569, 383] width 91 height 26
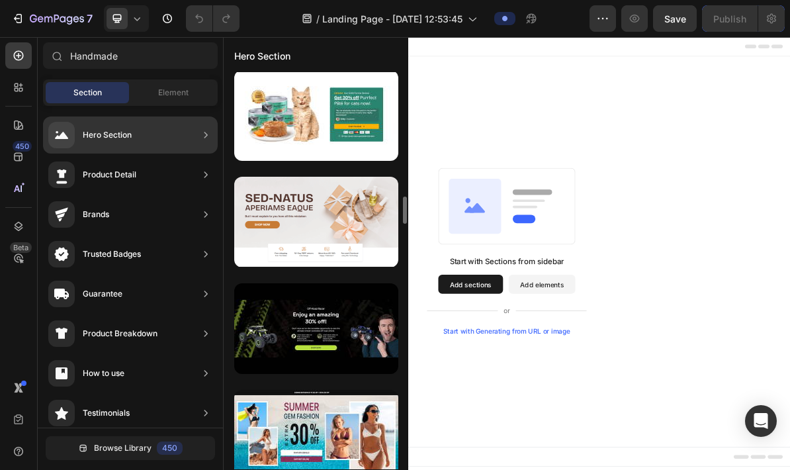
scroll to position [2032, 0]
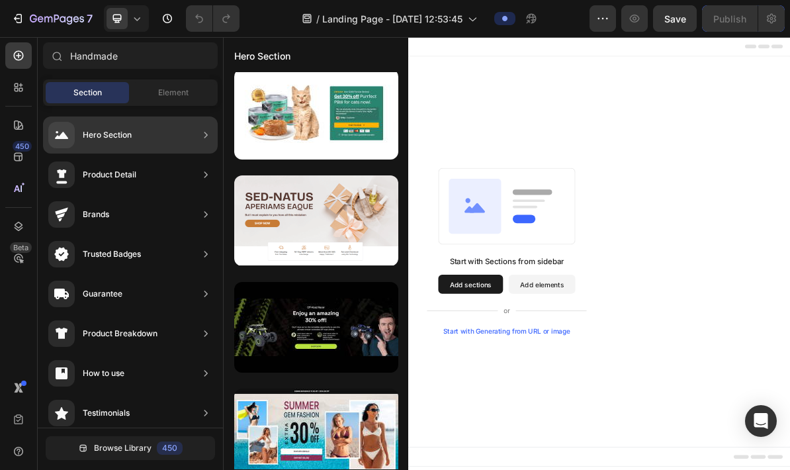
click at [134, 5] on div at bounding box center [126, 18] width 45 height 26
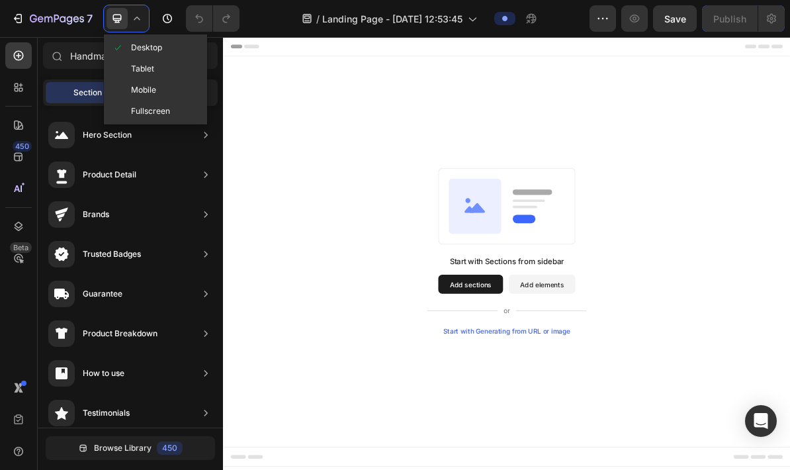
click at [173, 60] on div "Tablet" at bounding box center [156, 68] width 98 height 21
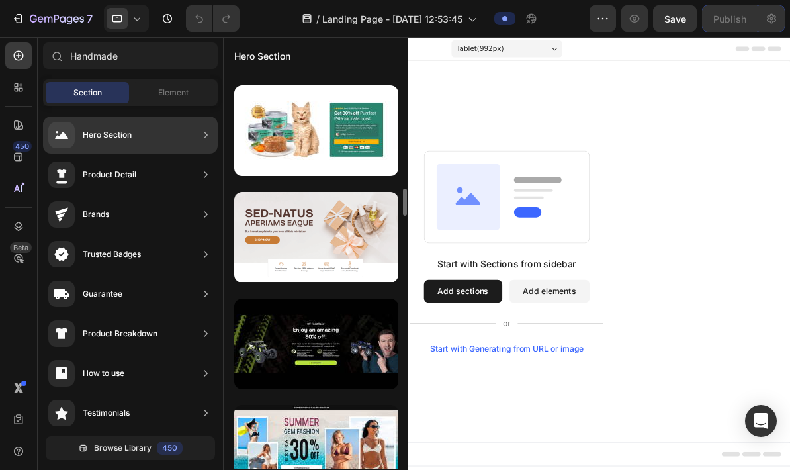
scroll to position [2017, 0]
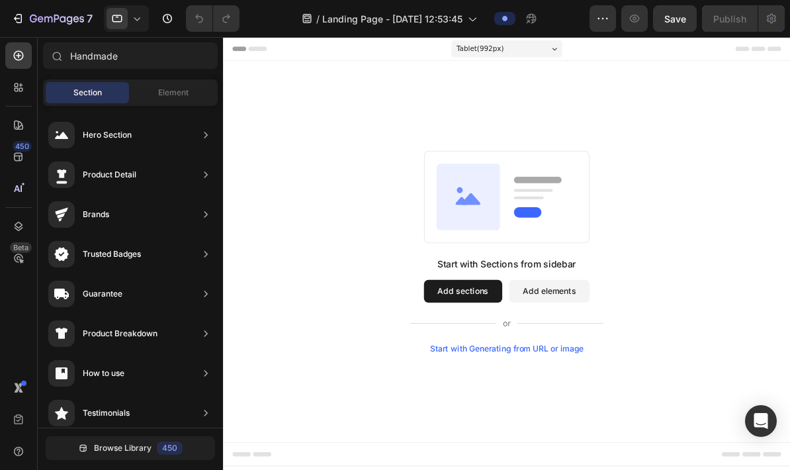
click at [729, 144] on div "Start with Sections from sidebar Add sections Add elements Start with Generatin…" at bounding box center [551, 284] width 657 height 441
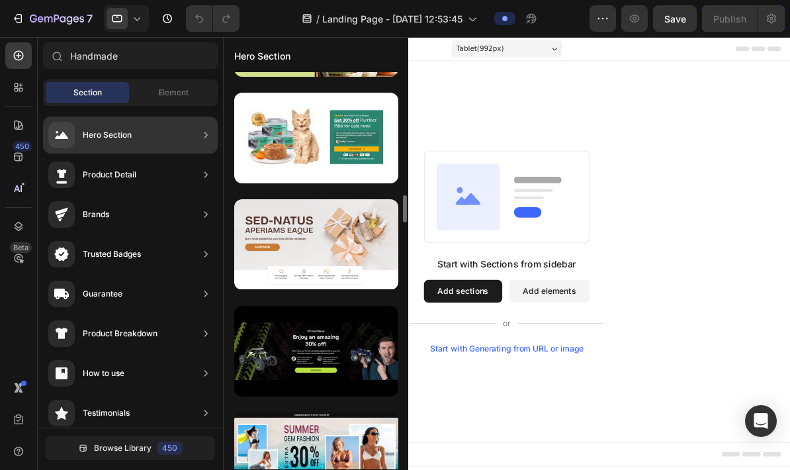
scroll to position [2012, 0]
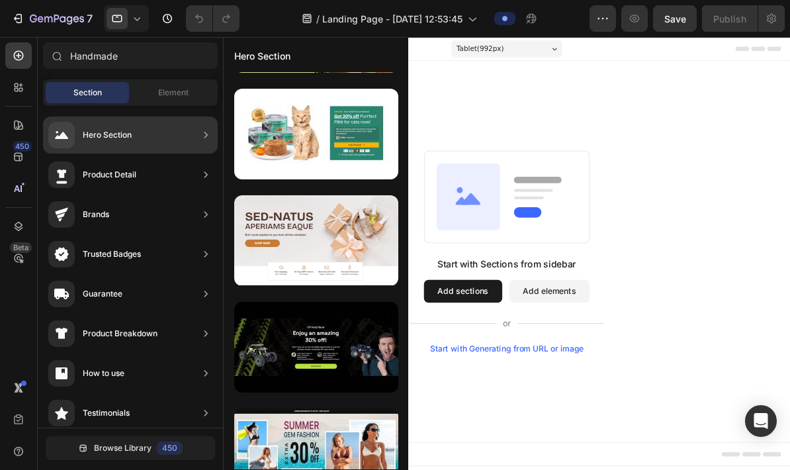
click at [135, 16] on icon at bounding box center [136, 18] width 13 height 13
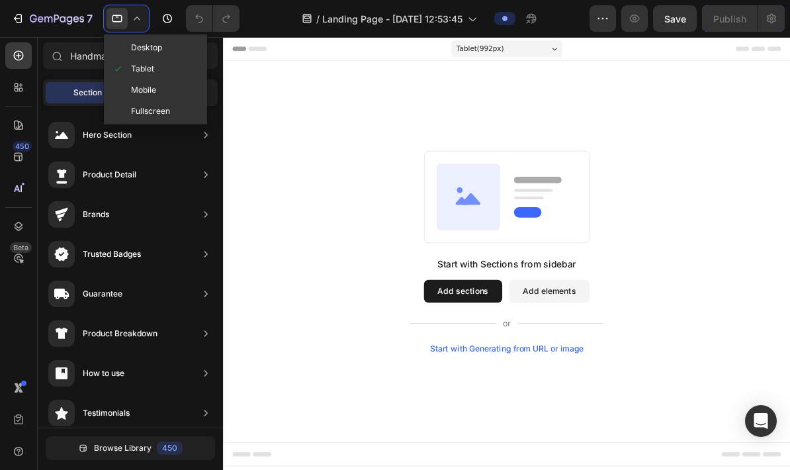
click at [173, 86] on div "Mobile" at bounding box center [156, 89] width 98 height 21
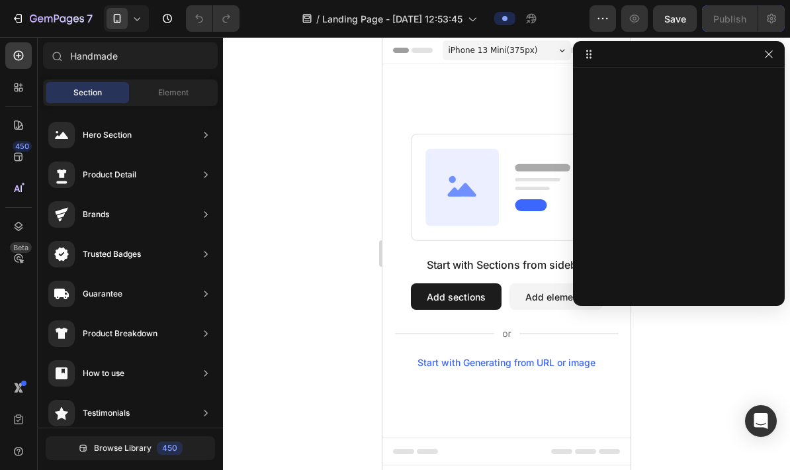
click at [770, 54] on icon "button" at bounding box center [769, 54] width 11 height 11
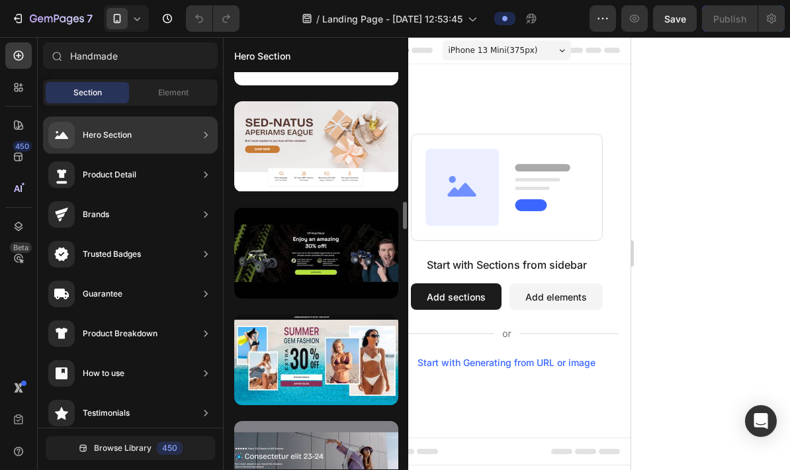
scroll to position [2107, 0]
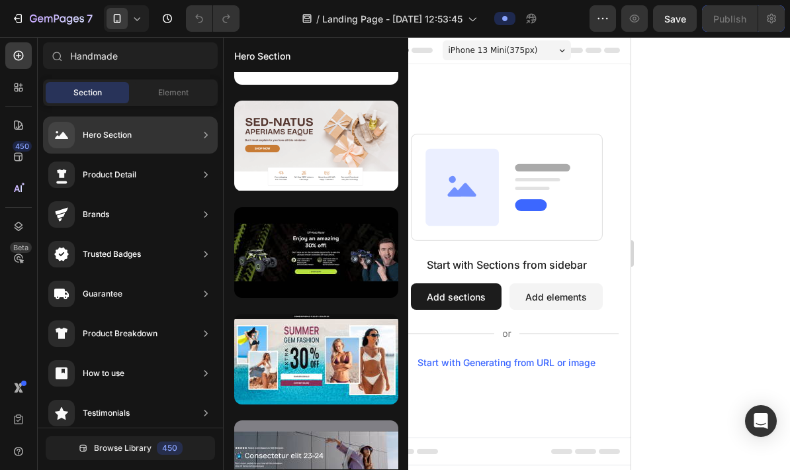
click at [461, 291] on button "Add sections" at bounding box center [456, 296] width 91 height 26
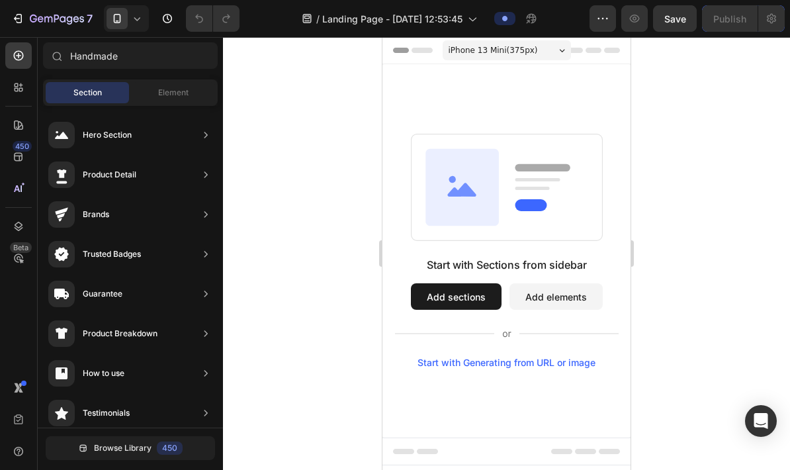
click at [449, 306] on button "Add sections" at bounding box center [456, 296] width 91 height 26
click at [450, 297] on button "Add sections" at bounding box center [456, 296] width 91 height 26
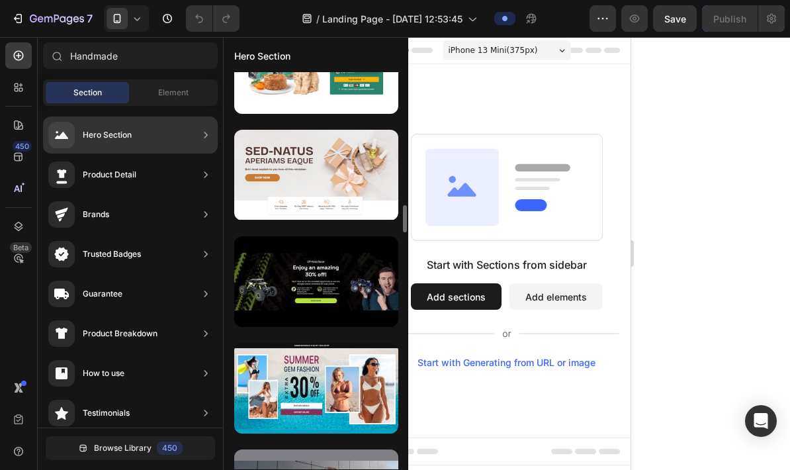
scroll to position [2086, 0]
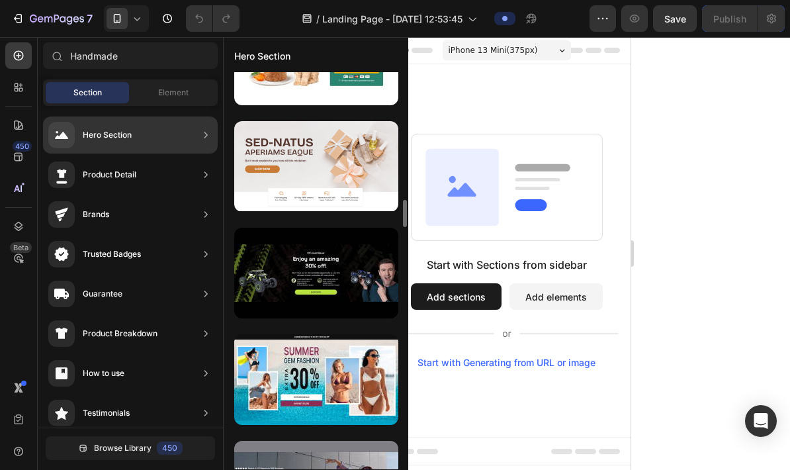
click at [132, 13] on icon at bounding box center [136, 18] width 13 height 13
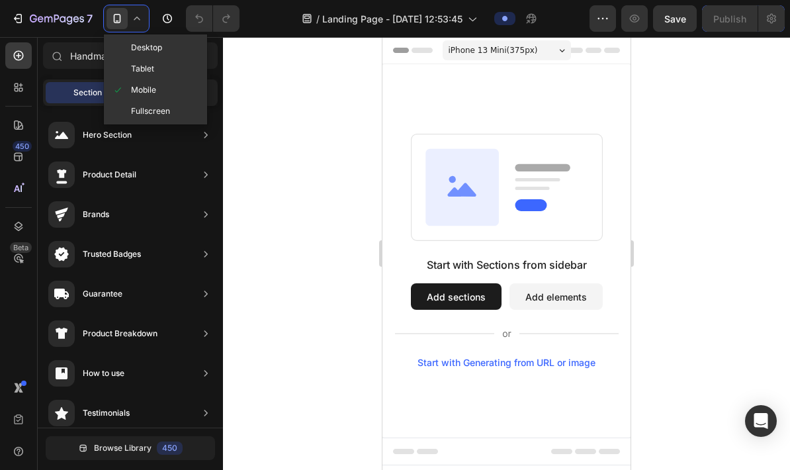
click at [155, 62] on div "Tablet" at bounding box center [156, 68] width 98 height 21
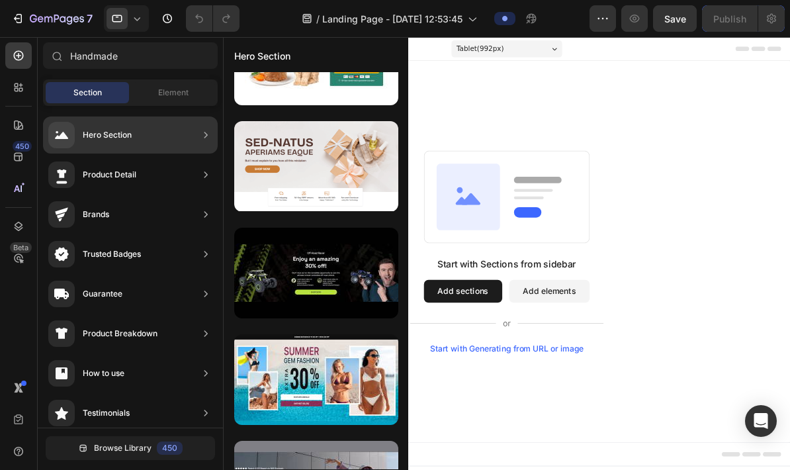
click at [169, 124] on div "Hero Section" at bounding box center [130, 134] width 175 height 37
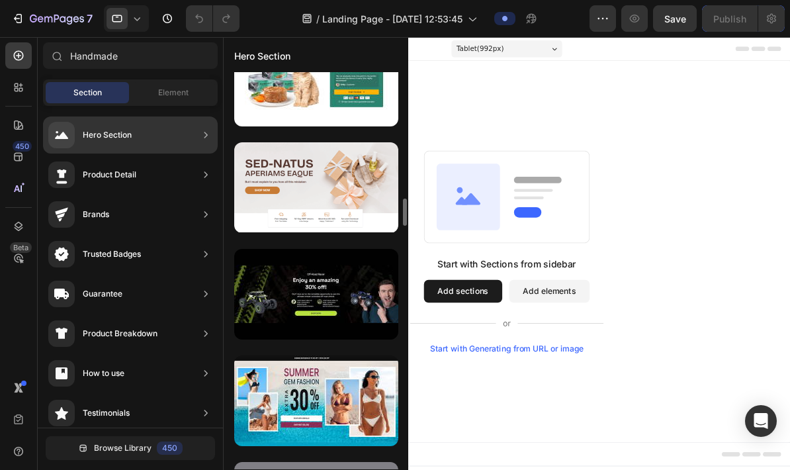
scroll to position [2067, 0]
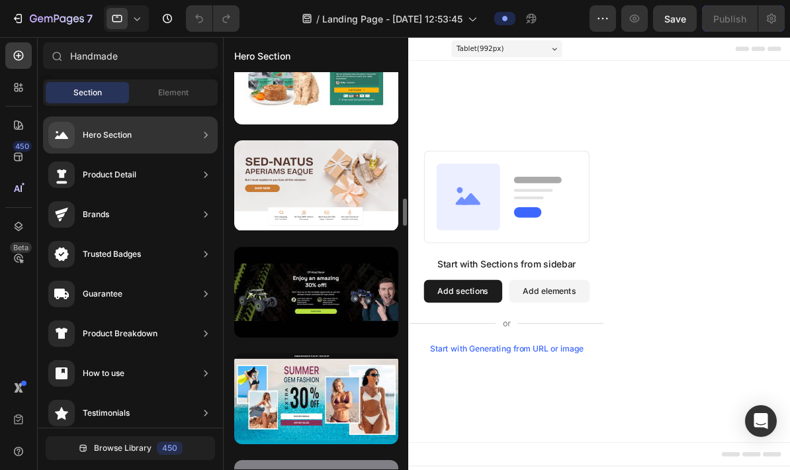
click at [134, 12] on icon at bounding box center [136, 18] width 13 height 13
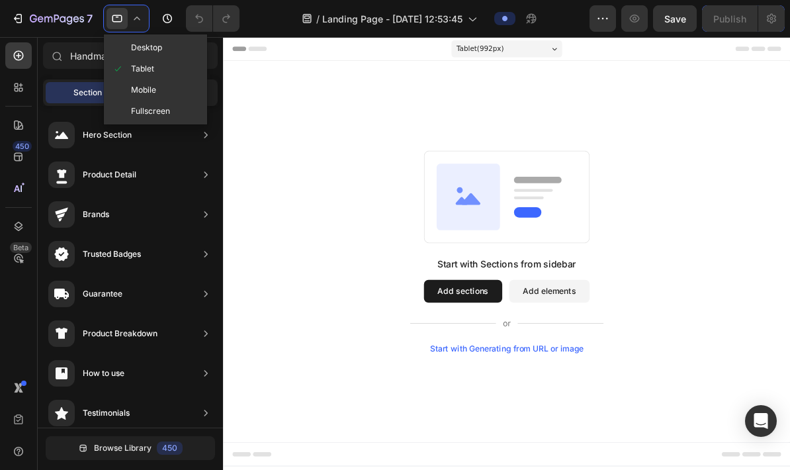
click at [161, 85] on div "Mobile" at bounding box center [156, 89] width 98 height 21
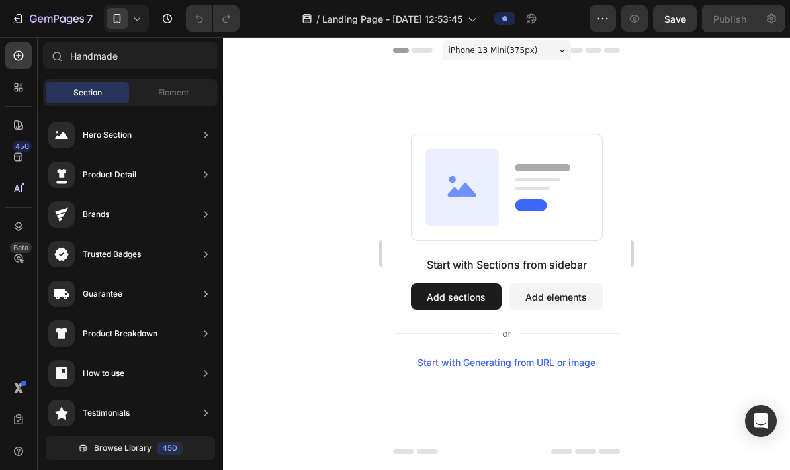
click at [451, 285] on button "Add sections" at bounding box center [456, 296] width 91 height 26
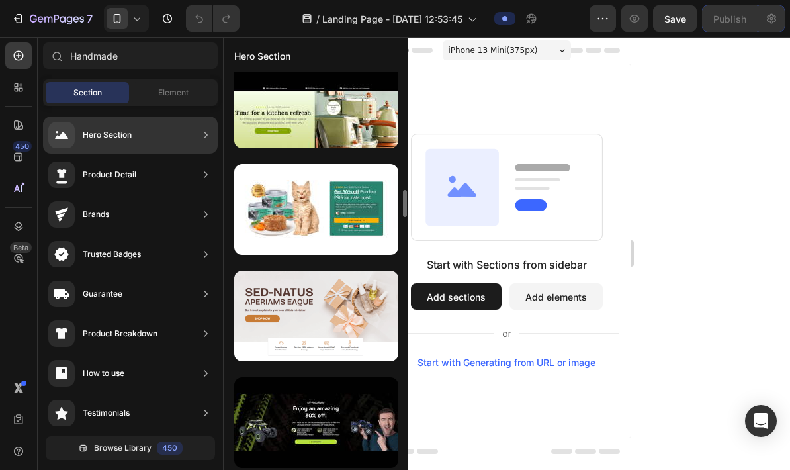
scroll to position [1936, 0]
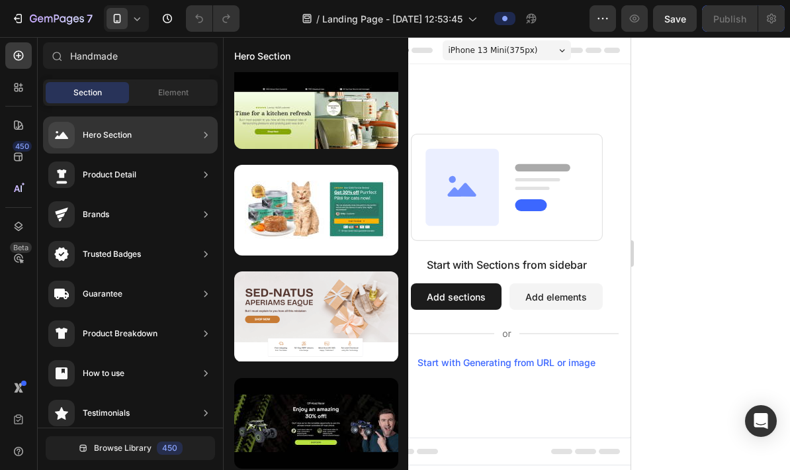
click at [330, 320] on div at bounding box center [316, 316] width 164 height 91
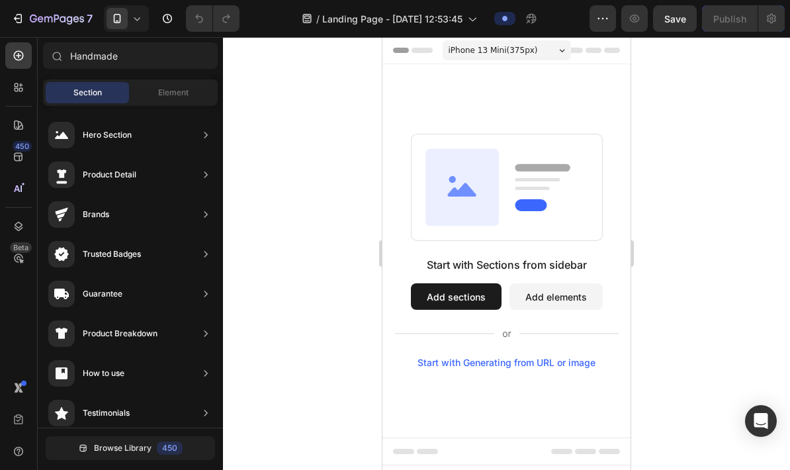
click at [139, 2] on div "7 / Landing Page - [DATE] 12:53:45 Preview Save Publish" at bounding box center [395, 19] width 790 height 38
click at [131, 18] on icon at bounding box center [136, 18] width 13 height 13
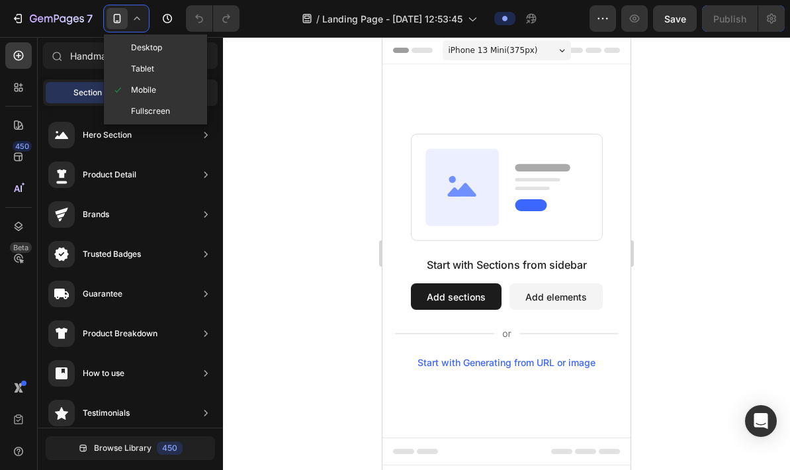
click at [148, 63] on span "Tablet" at bounding box center [142, 68] width 23 height 13
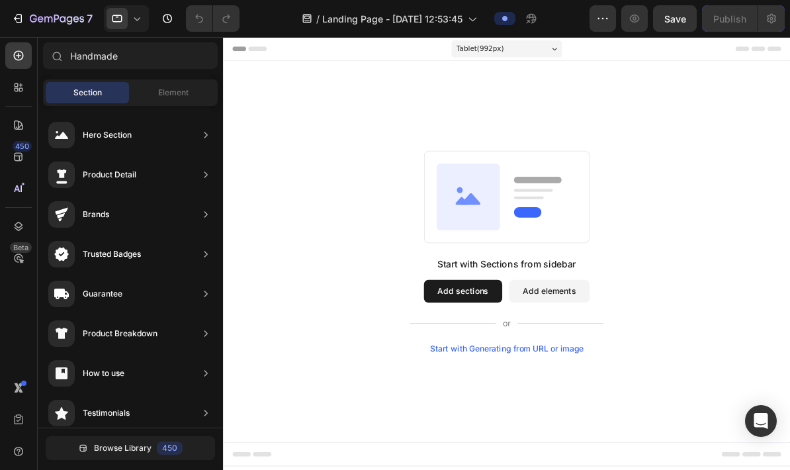
click at [758, 226] on div "Start with Sections from sidebar Add sections Add elements Start with Generatin…" at bounding box center [551, 285] width 561 height 234
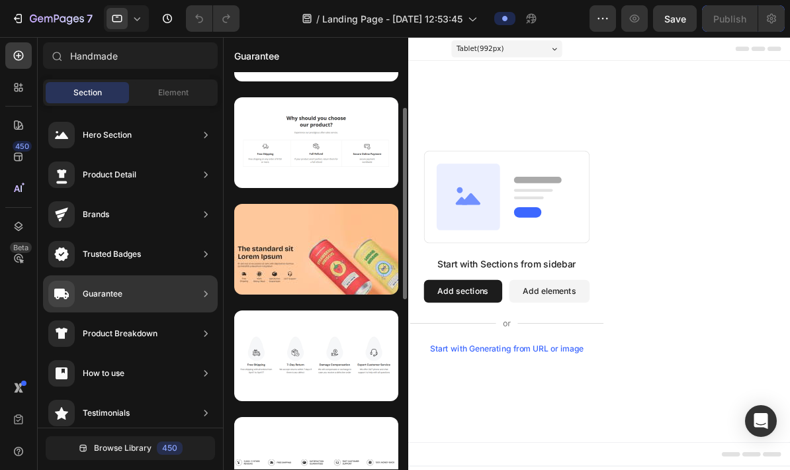
scroll to position [75, 0]
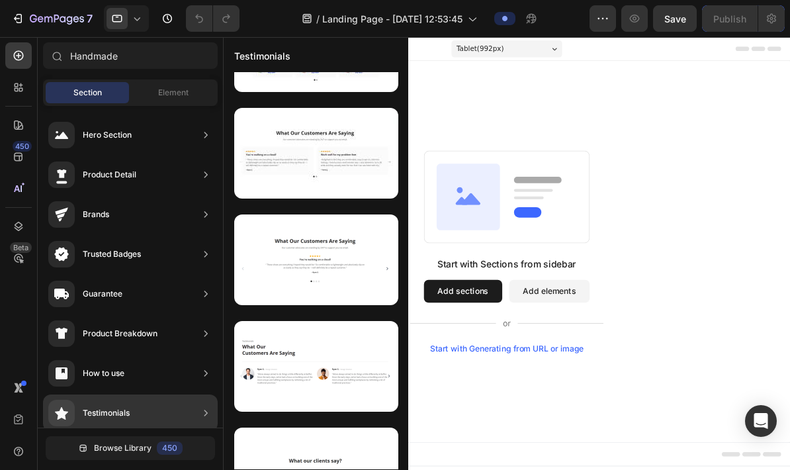
click at [165, 419] on div "Testimonials" at bounding box center [130, 412] width 175 height 37
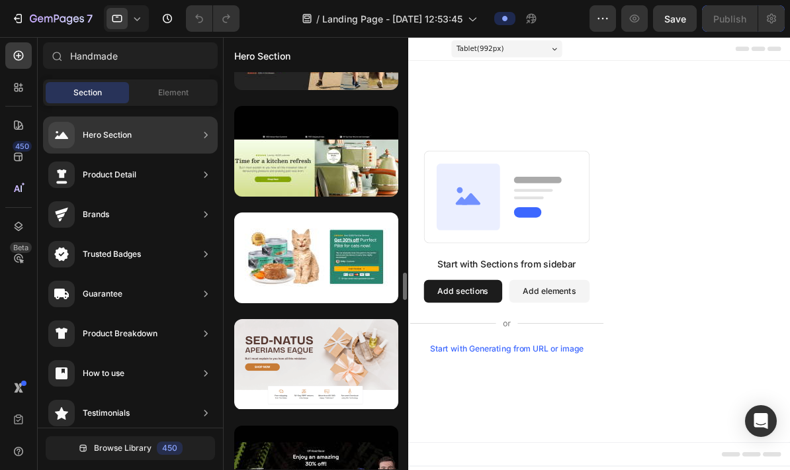
scroll to position [1974, 0]
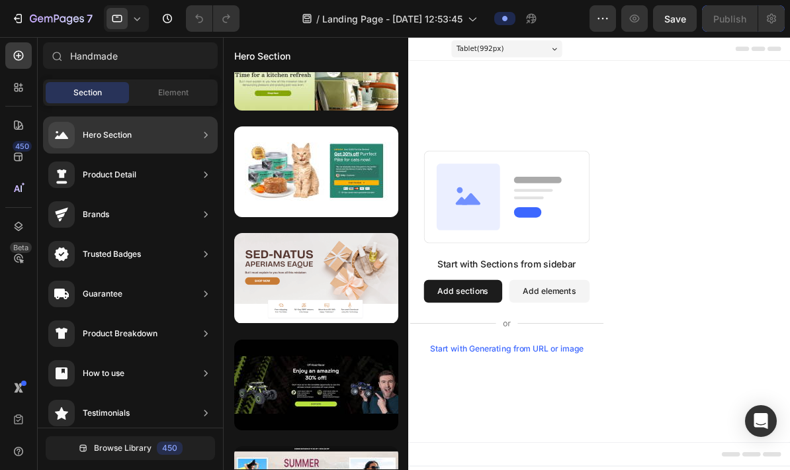
click at [322, 281] on div at bounding box center [316, 278] width 164 height 91
click at [342, 285] on div at bounding box center [316, 278] width 164 height 91
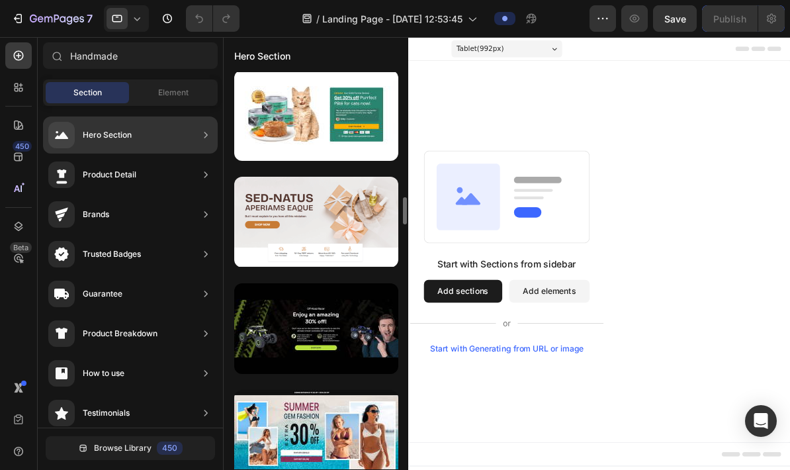
scroll to position [2031, 0]
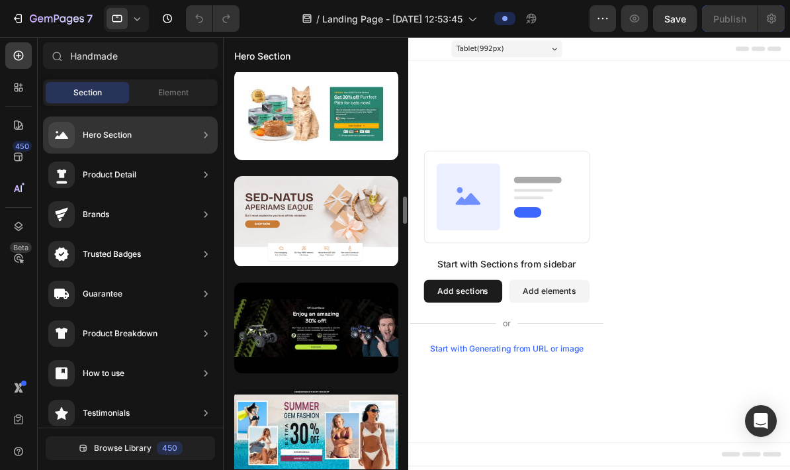
click at [316, 224] on div at bounding box center [316, 221] width 164 height 91
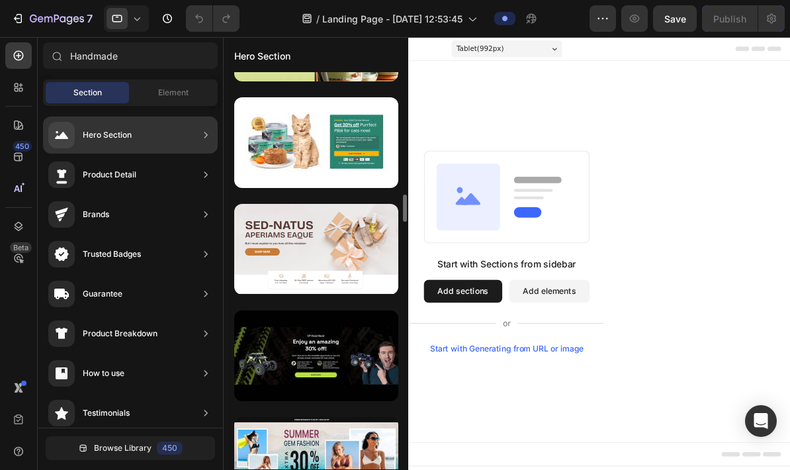
scroll to position [2010, 0]
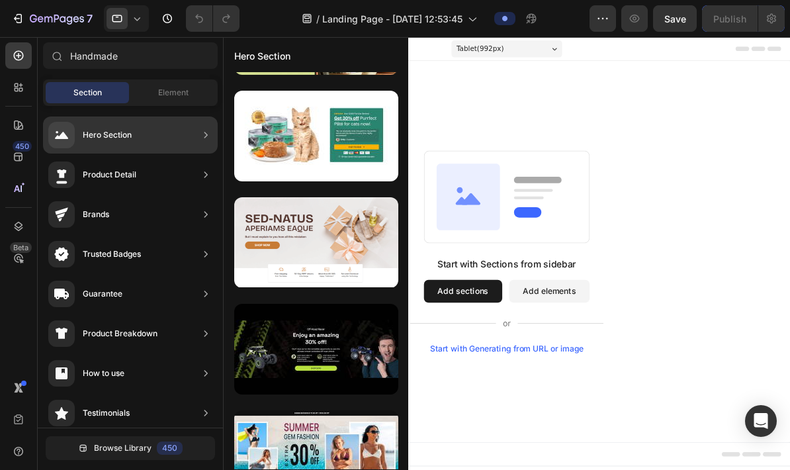
click at [332, 240] on div at bounding box center [316, 242] width 164 height 91
click at [332, 243] on div at bounding box center [316, 242] width 164 height 91
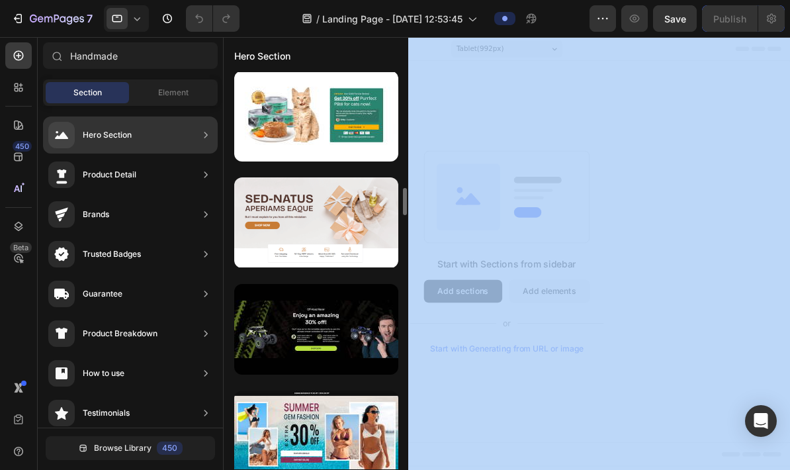
scroll to position [2031, 0]
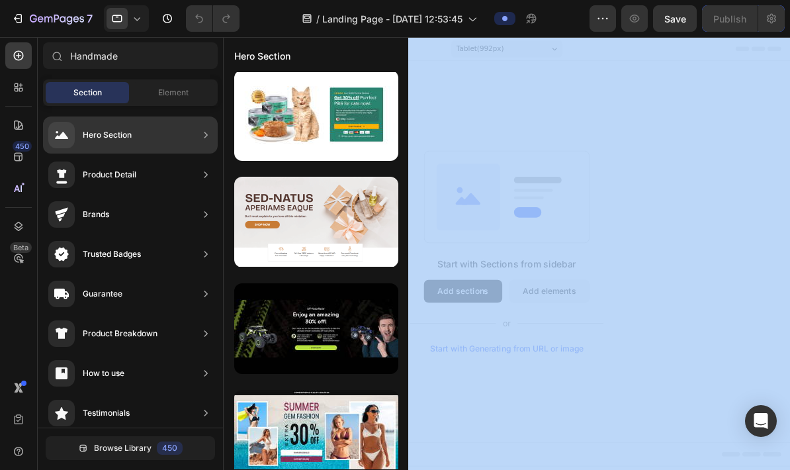
click at [708, 134] on div "Start with Sections from sidebar Add sections Add elements Start with Generatin…" at bounding box center [551, 284] width 657 height 441
click at [745, 124] on div "Start with Sections from sidebar Add sections Add elements Start with Generatin…" at bounding box center [551, 284] width 657 height 441
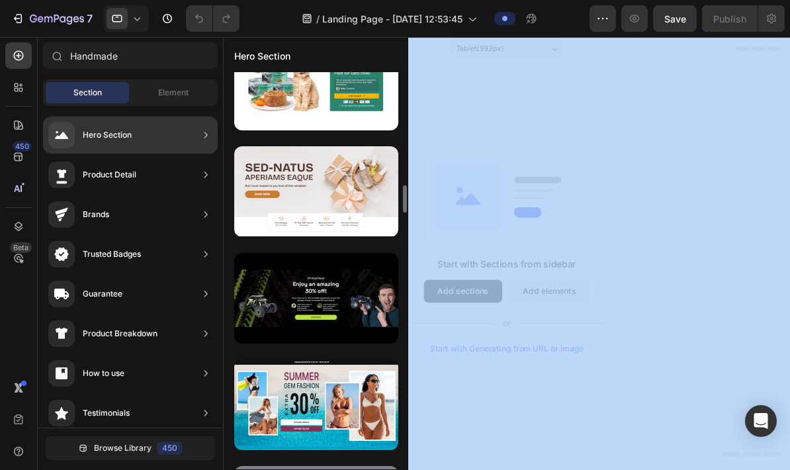
scroll to position [2066, 0]
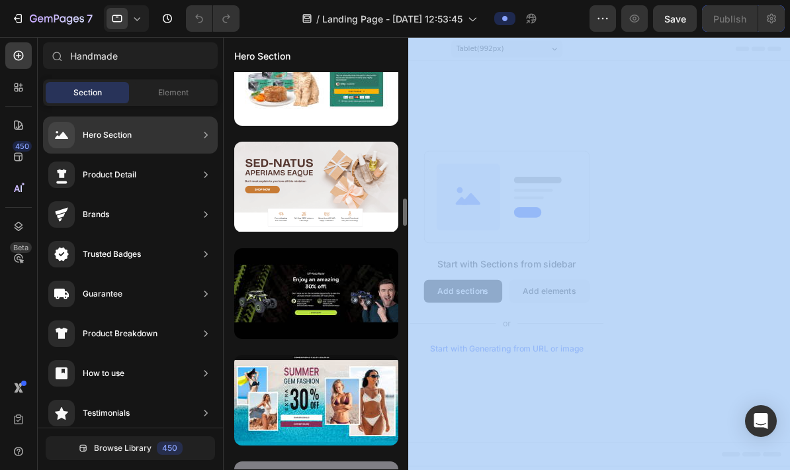
click at [351, 214] on div at bounding box center [316, 187] width 164 height 91
click at [342, 199] on div at bounding box center [316, 187] width 164 height 91
click at [359, 189] on div at bounding box center [316, 187] width 164 height 91
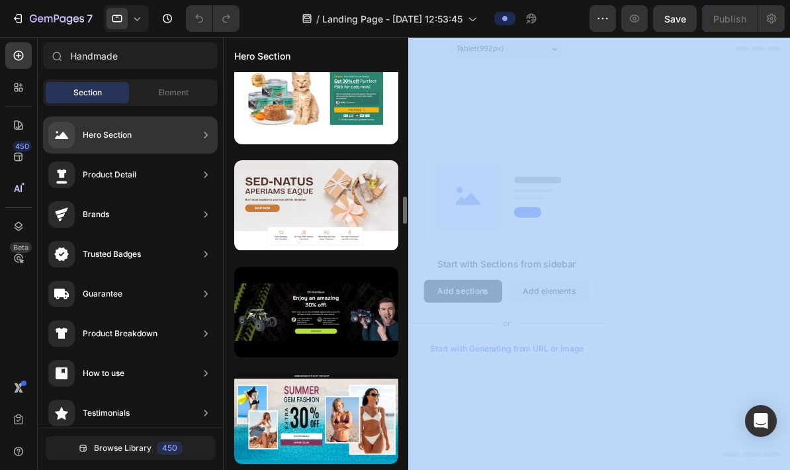
scroll to position [2046, 0]
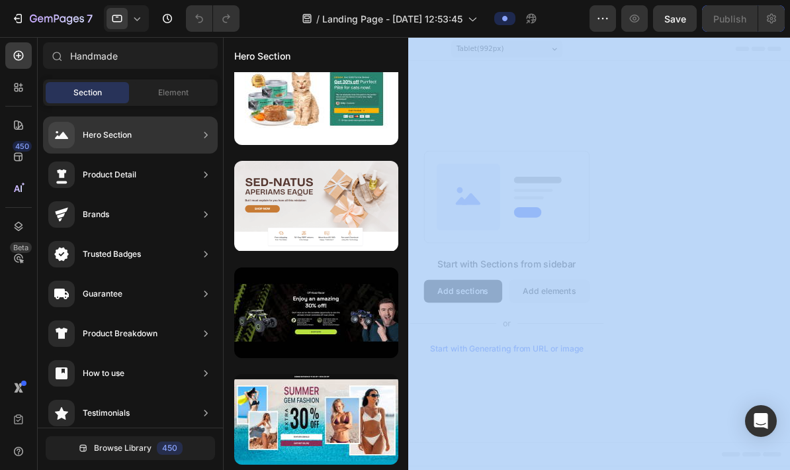
click at [371, 210] on div at bounding box center [316, 206] width 164 height 91
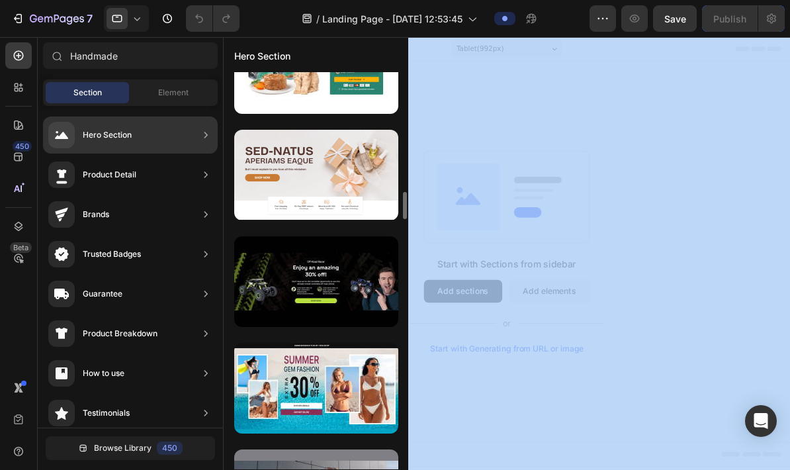
scroll to position [2099, 0]
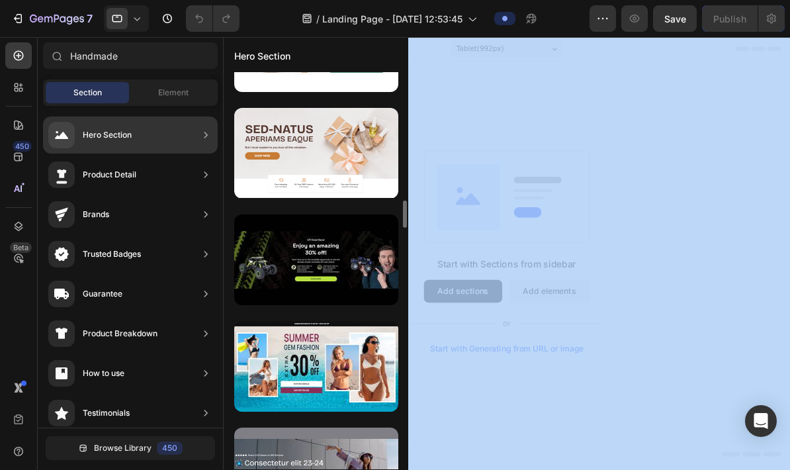
click at [601, 150] on div "Start with Sections from sidebar Add sections Add elements Start with Generatin…" at bounding box center [551, 284] width 657 height 441
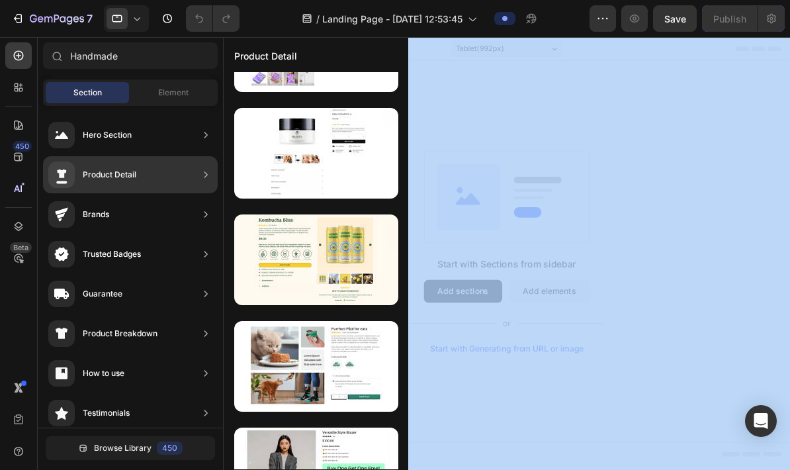
scroll to position [75, 0]
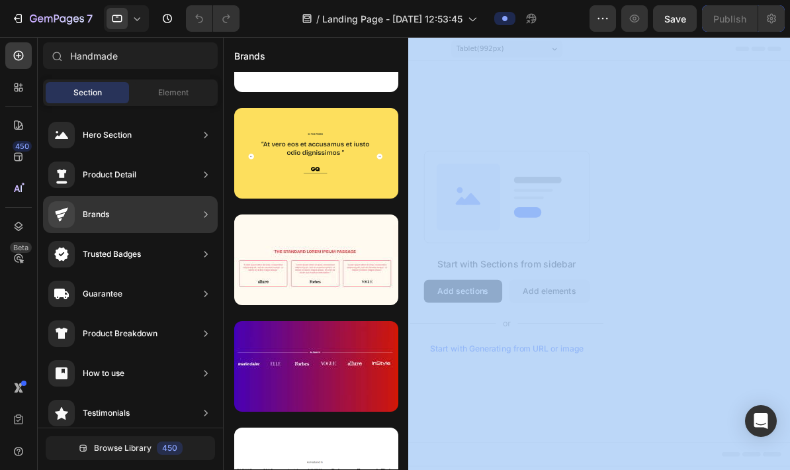
click at [227, 38] on div "Brands" at bounding box center [316, 55] width 185 height 34
click at [368, 173] on div at bounding box center [316, 153] width 164 height 91
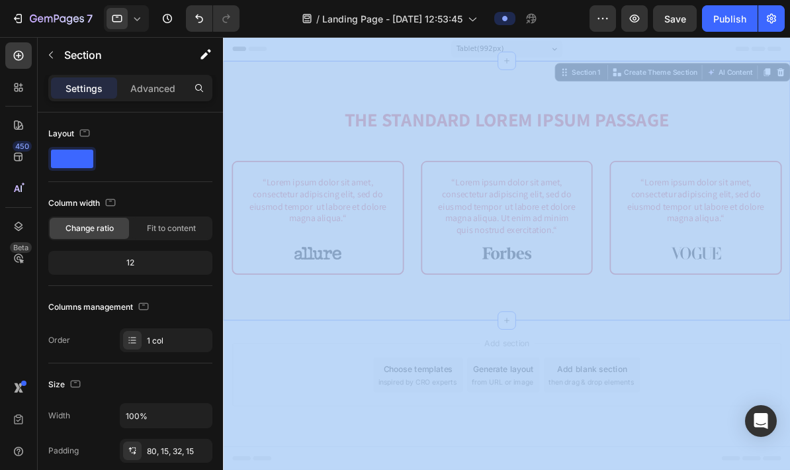
click at [89, 93] on p "Settings" at bounding box center [84, 88] width 37 height 14
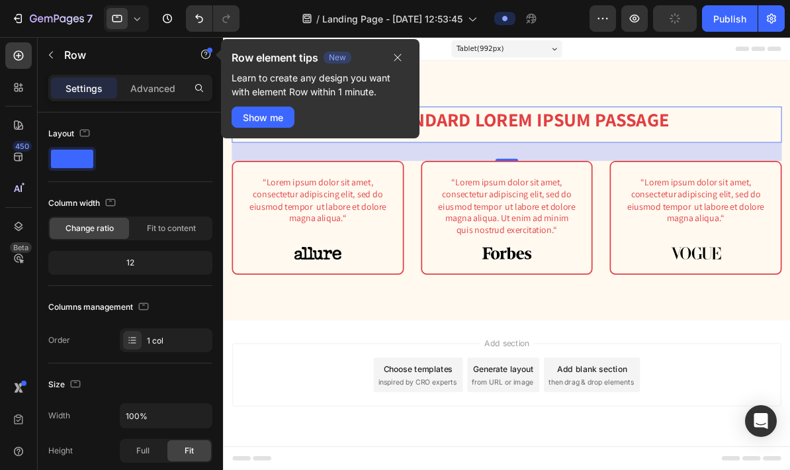
click at [54, 60] on icon "button" at bounding box center [51, 55] width 11 height 11
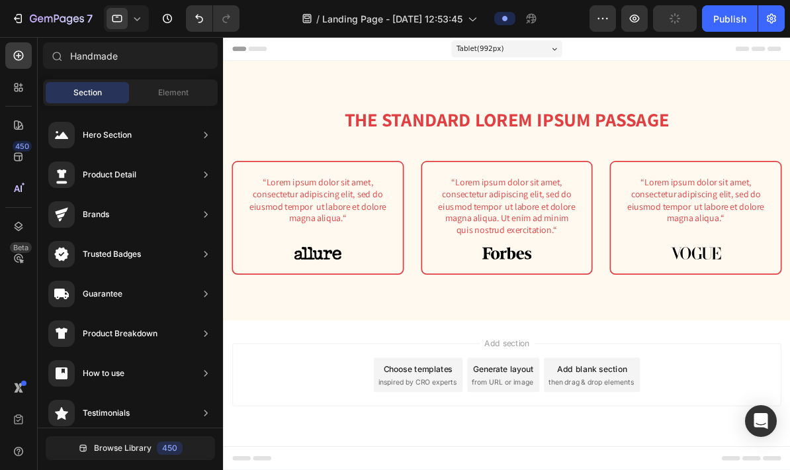
click at [64, 19] on icon "button" at bounding box center [57, 19] width 54 height 11
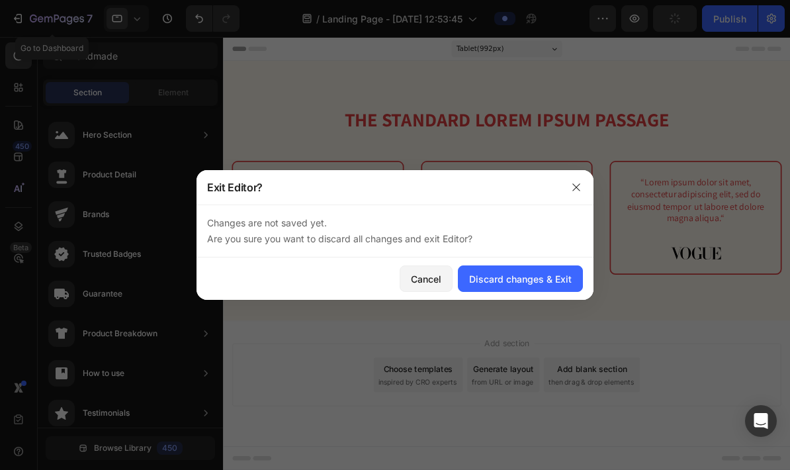
click at [551, 289] on button "Discard changes & Exit" at bounding box center [520, 278] width 125 height 26
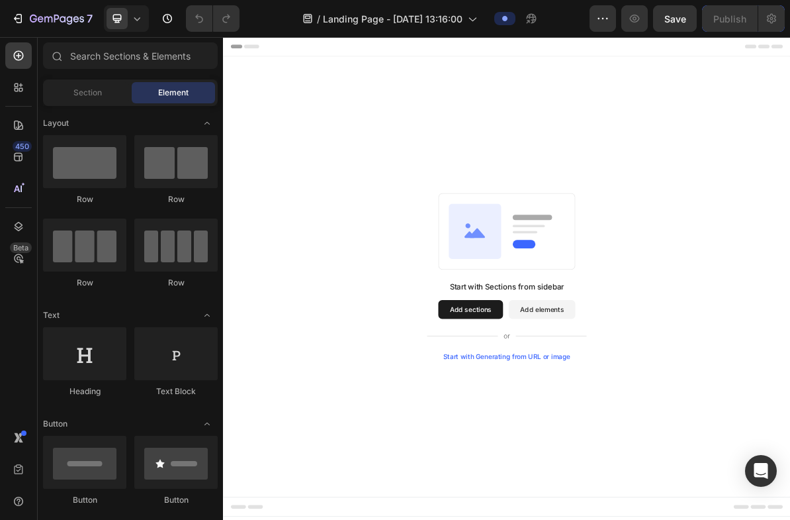
click at [565, 414] on button "Add sections" at bounding box center [569, 418] width 91 height 26
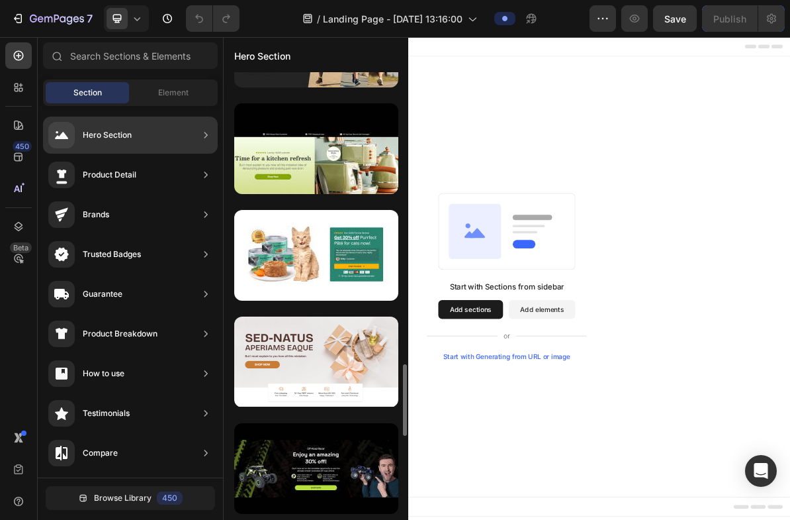
scroll to position [1898, 0]
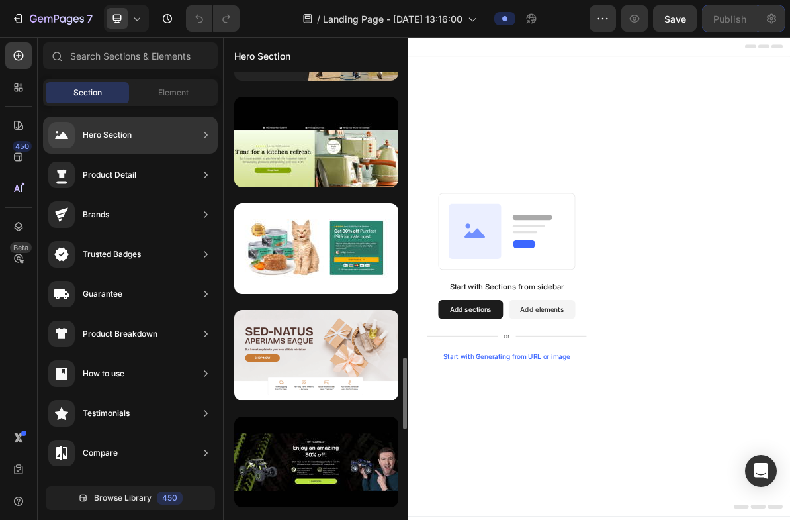
click at [349, 348] on div at bounding box center [316, 355] width 164 height 91
click at [342, 347] on div at bounding box center [316, 355] width 164 height 91
click at [332, 345] on div at bounding box center [316, 355] width 164 height 91
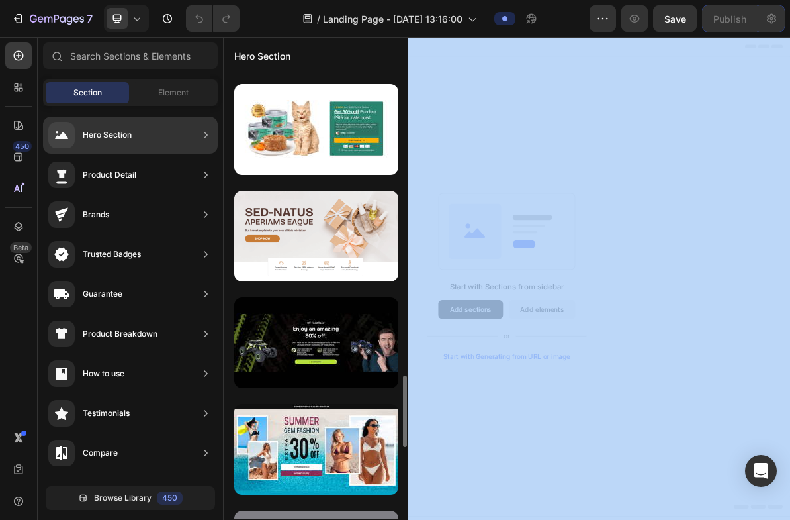
scroll to position [2019, 0]
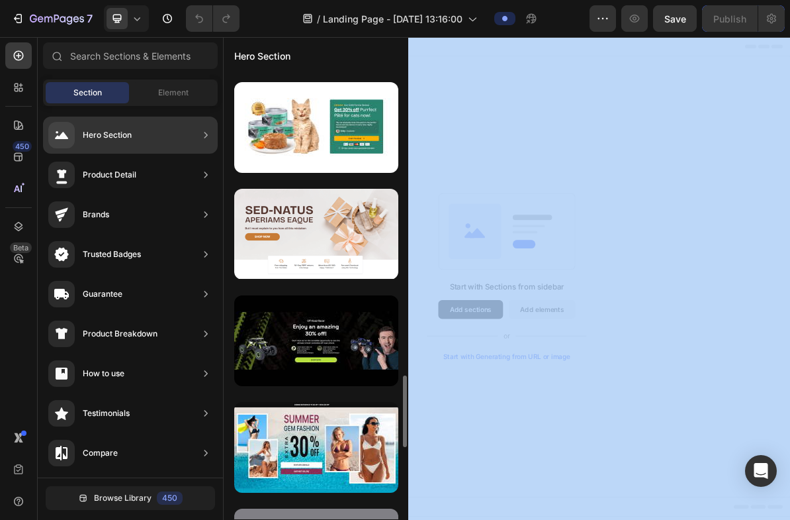
click at [377, 232] on div at bounding box center [316, 234] width 164 height 91
click at [365, 228] on div at bounding box center [316, 234] width 164 height 91
click at [349, 227] on div at bounding box center [316, 234] width 164 height 91
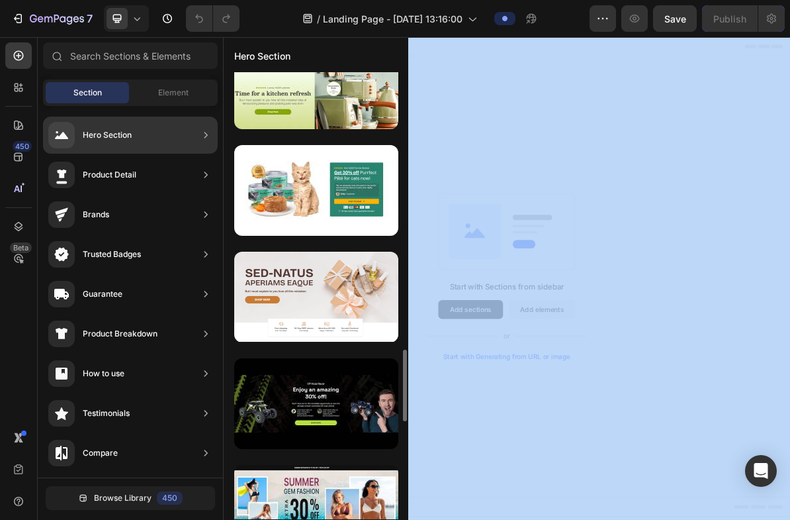
scroll to position [1937, 0]
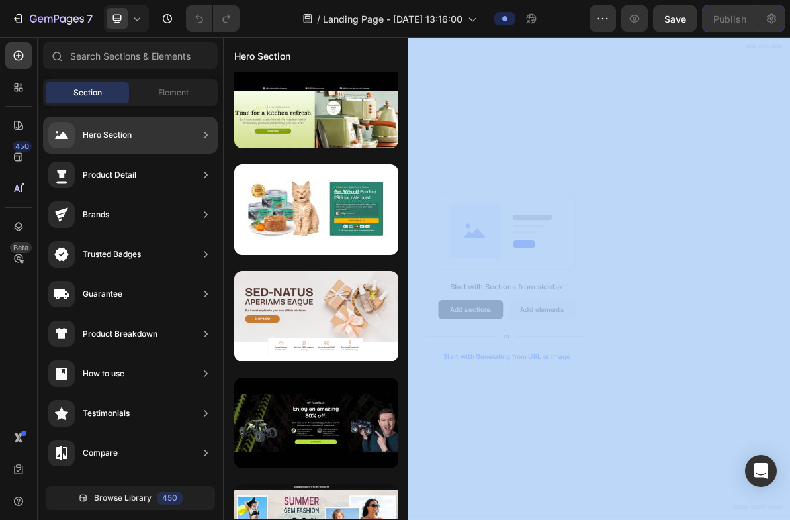
click at [373, 318] on div at bounding box center [316, 316] width 164 height 91
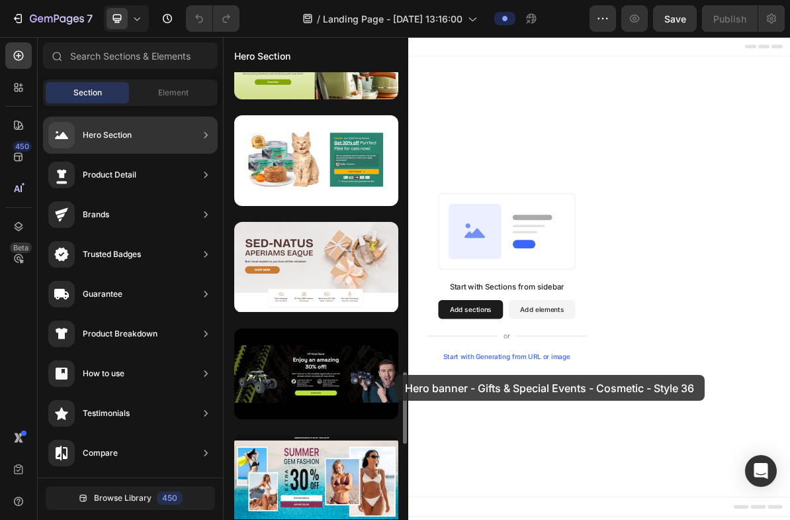
scroll to position [1987, 0]
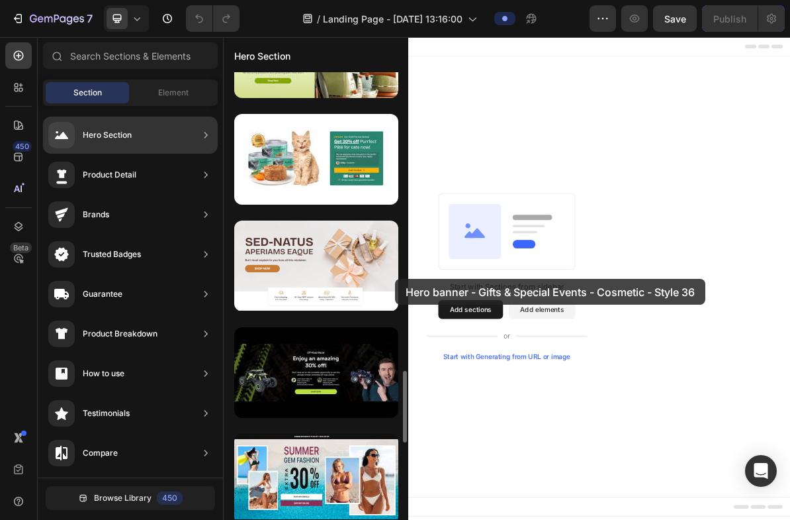
click at [394, 279] on div at bounding box center [316, 265] width 164 height 91
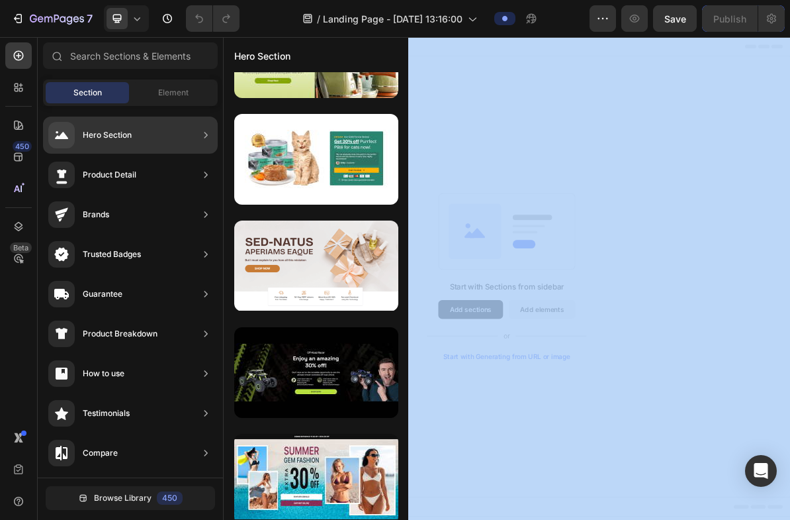
click at [398, 274] on div at bounding box center [403, 311] width 10 height 479
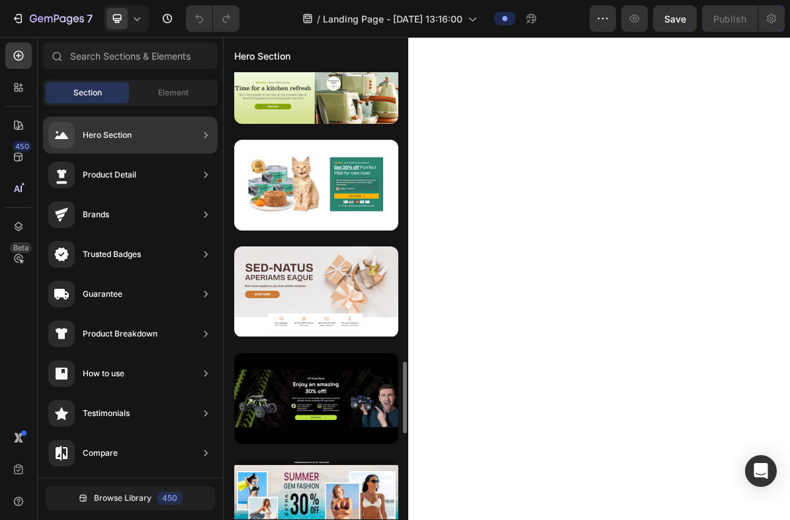
scroll to position [1956, 0]
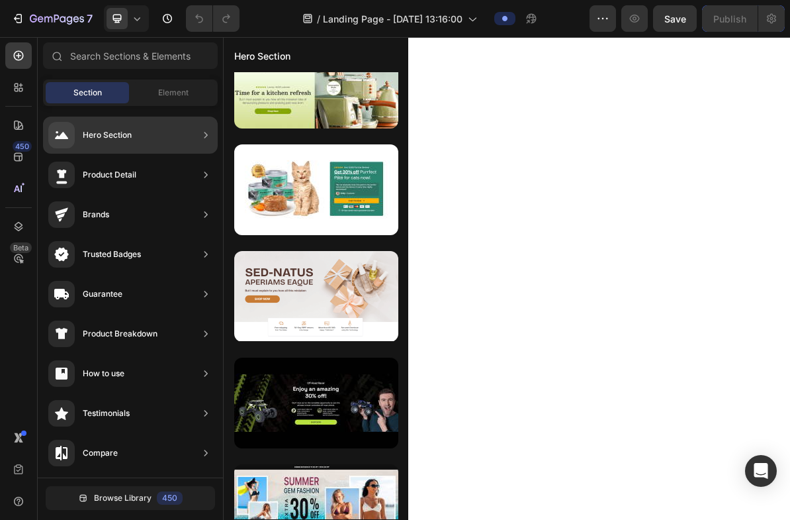
click at [138, 15] on icon at bounding box center [136, 18] width 13 height 13
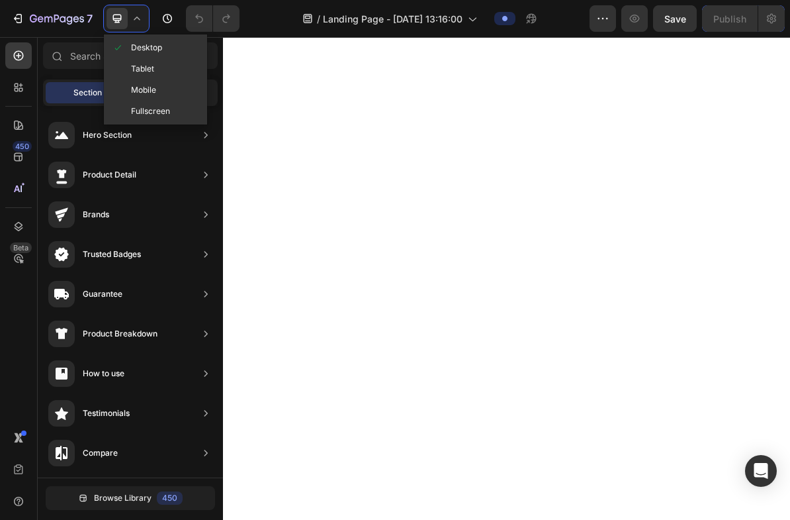
click at [167, 72] on div "Tablet" at bounding box center [156, 68] width 98 height 21
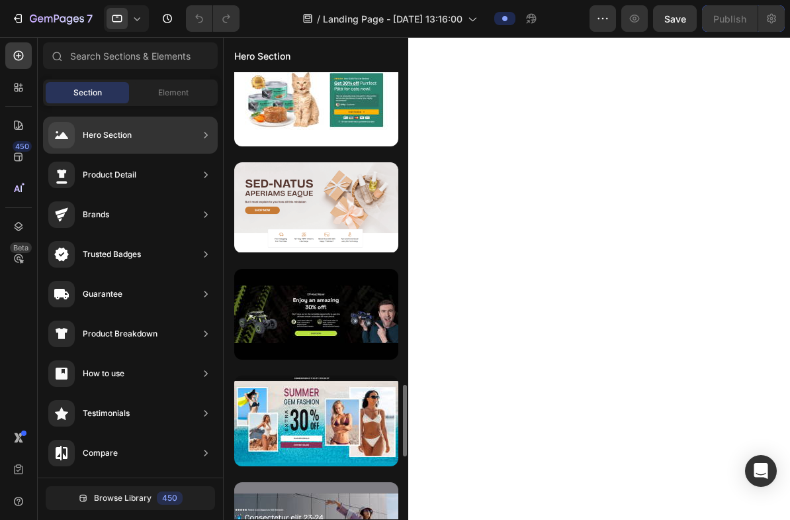
scroll to position [2050, 0]
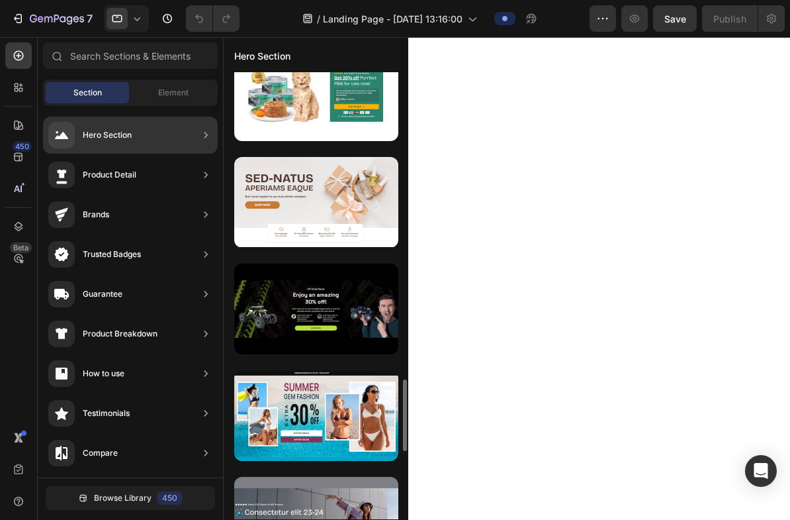
click at [334, 212] on div at bounding box center [316, 202] width 164 height 91
click at [336, 205] on div at bounding box center [316, 202] width 164 height 91
click at [347, 193] on div at bounding box center [316, 202] width 164 height 91
click at [339, 198] on div at bounding box center [316, 202] width 164 height 91
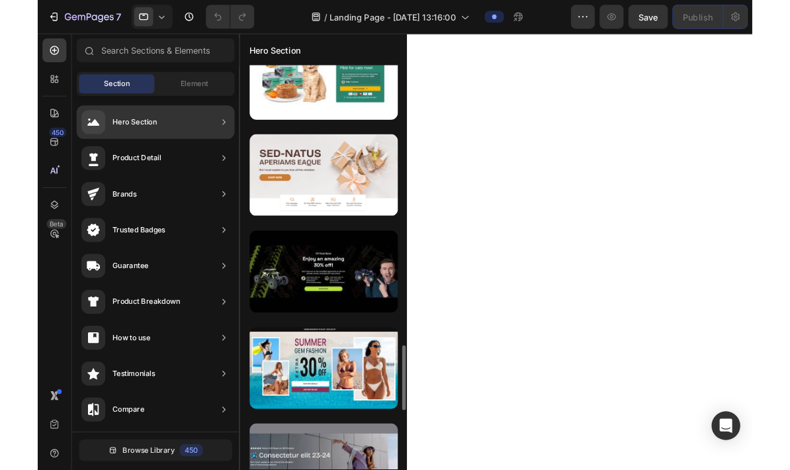
scroll to position [2054, 0]
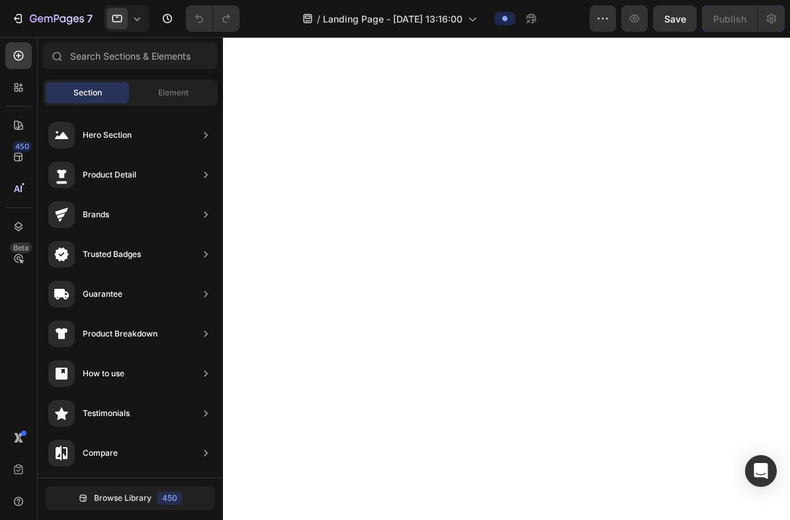
click at [597, 26] on button "button" at bounding box center [603, 18] width 26 height 26
